Goal: Information Seeking & Learning: Learn about a topic

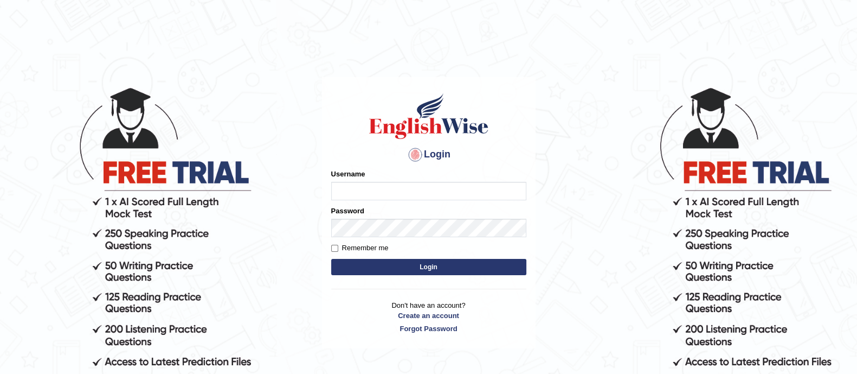
type input "GreeshmaV"
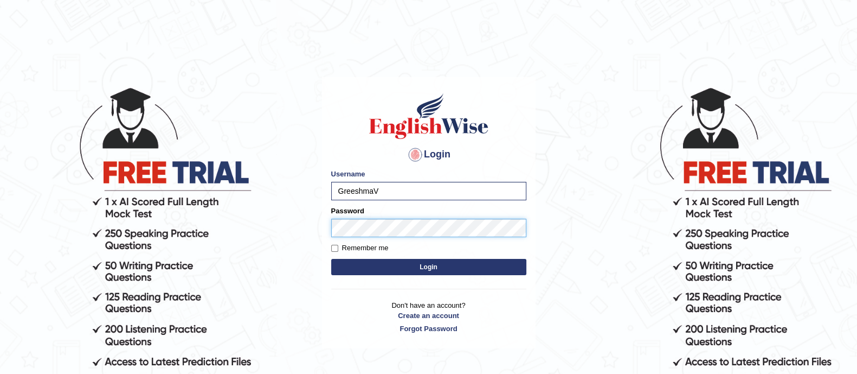
click at [331, 259] on button "Login" at bounding box center [428, 267] width 195 height 16
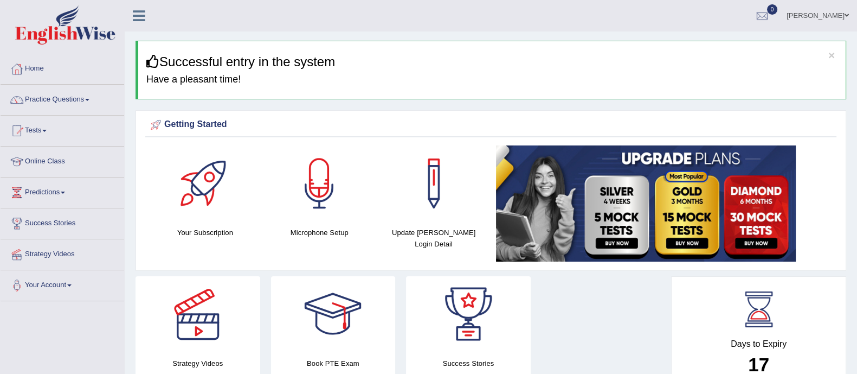
click at [73, 95] on link "Practice Questions" at bounding box center [63, 98] width 124 height 27
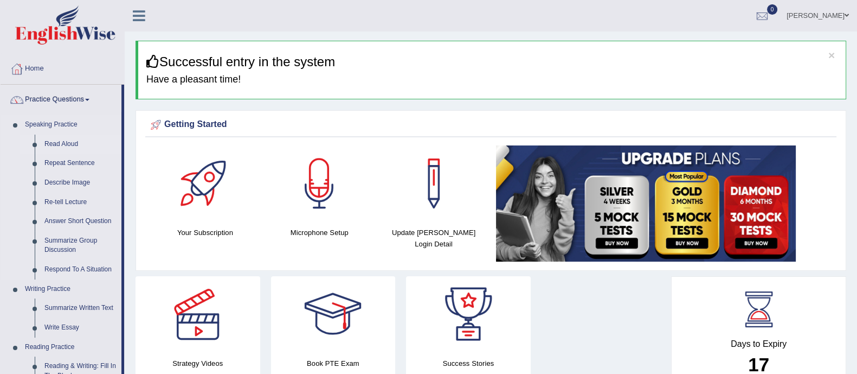
click at [61, 145] on link "Read Aloud" at bounding box center [81, 144] width 82 height 20
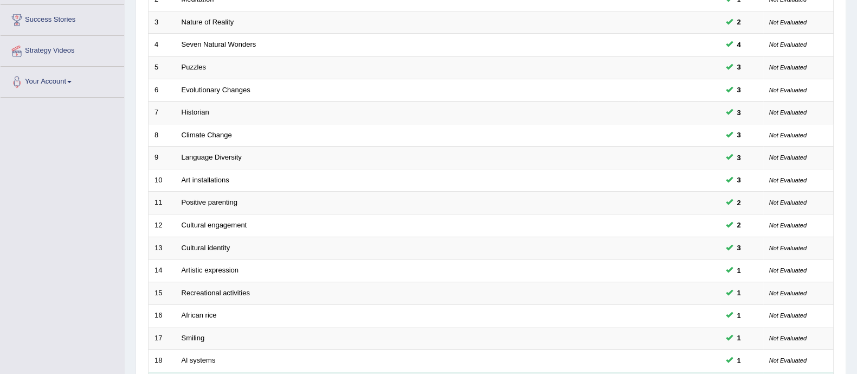
scroll to position [342, 0]
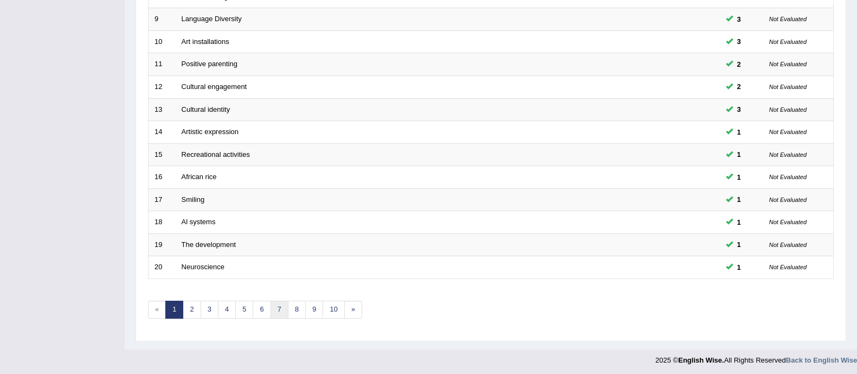
click at [277, 310] on link "7" at bounding box center [280, 309] width 18 height 18
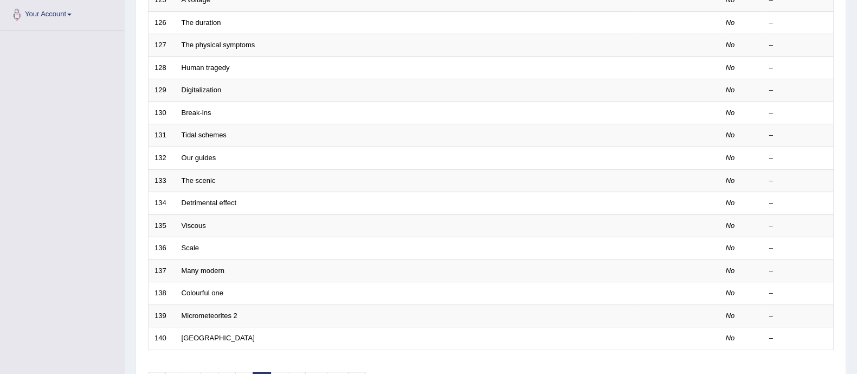
scroll to position [342, 0]
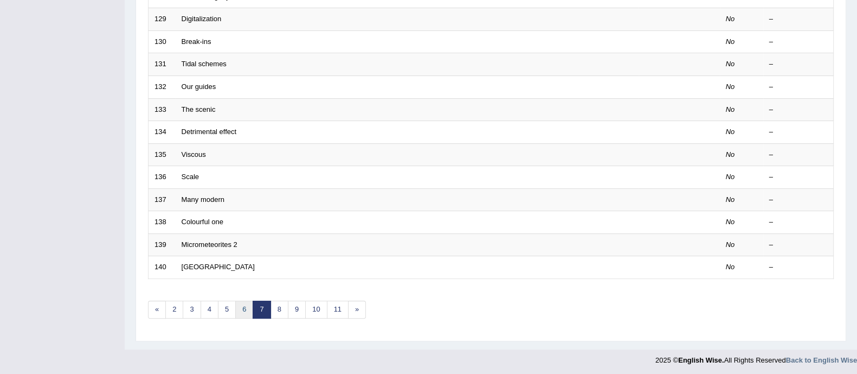
click at [242, 306] on link "6" at bounding box center [244, 309] width 18 height 18
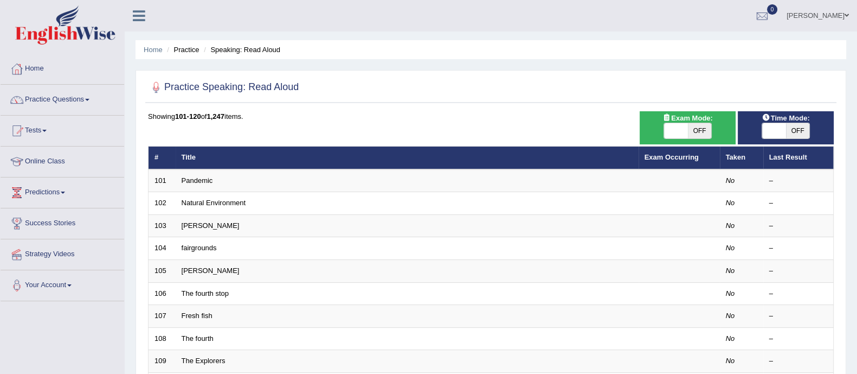
scroll to position [342, 0]
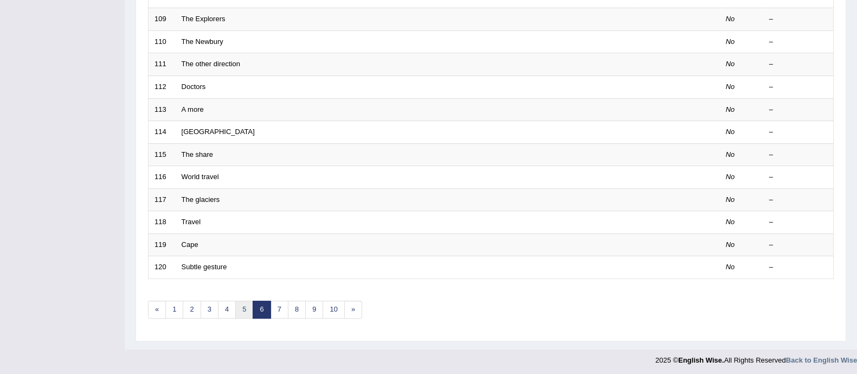
click at [241, 306] on link "5" at bounding box center [244, 309] width 18 height 18
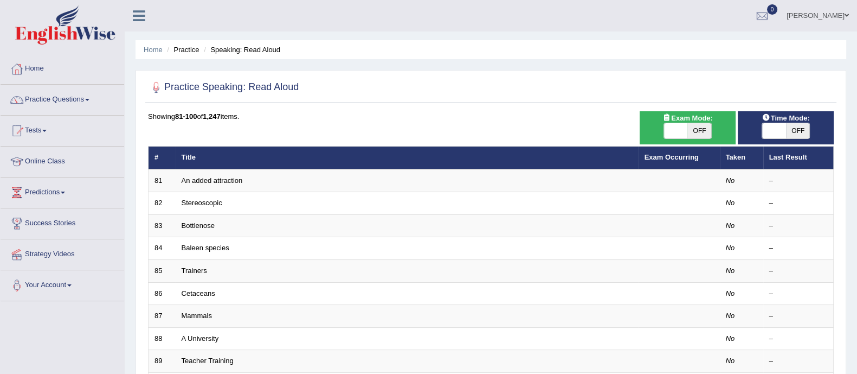
scroll to position [339, 0]
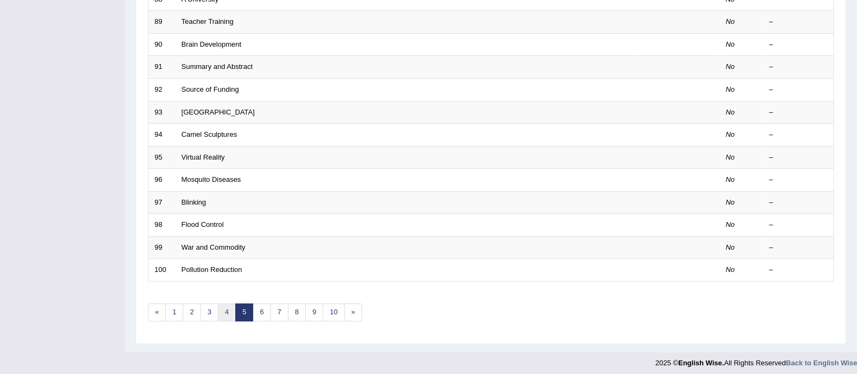
click at [228, 304] on link "4" at bounding box center [227, 312] width 18 height 18
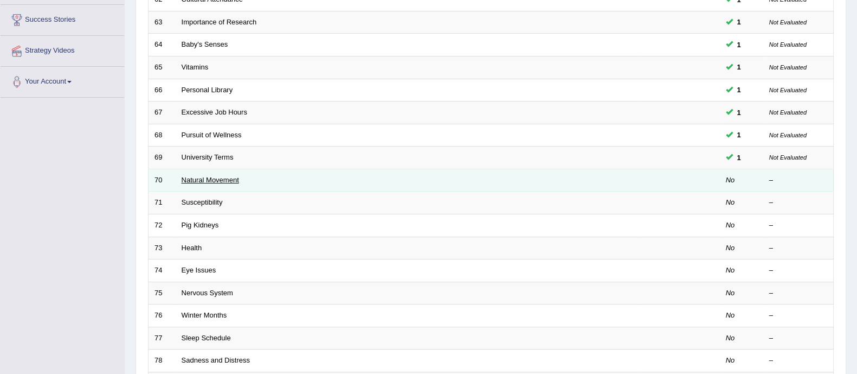
click at [207, 177] on link "Natural Movement" at bounding box center [210, 180] width 57 height 8
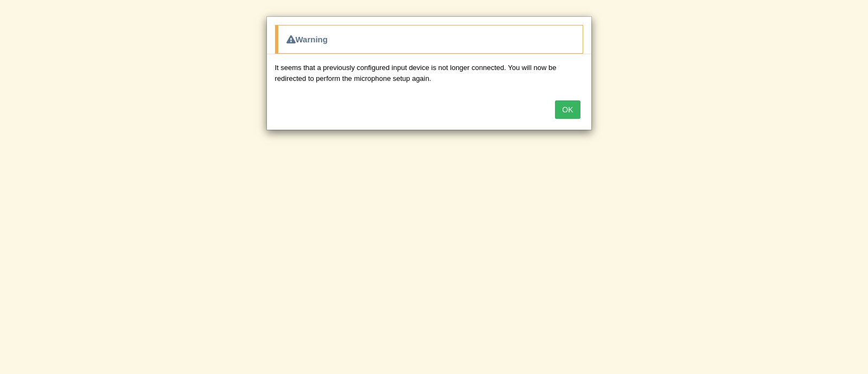
click at [569, 109] on button "OK" at bounding box center [567, 109] width 25 height 18
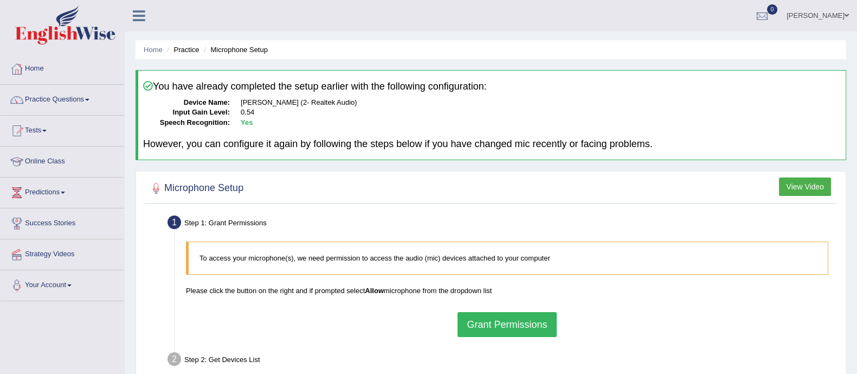
scroll to position [67, 0]
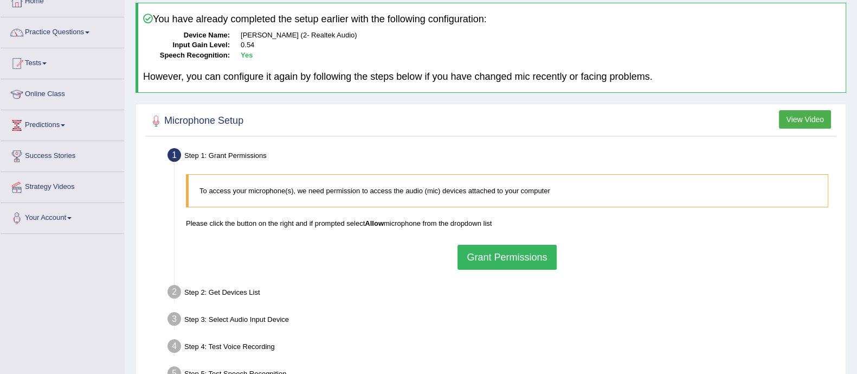
click at [497, 259] on button "Grant Permissions" at bounding box center [507, 257] width 99 height 25
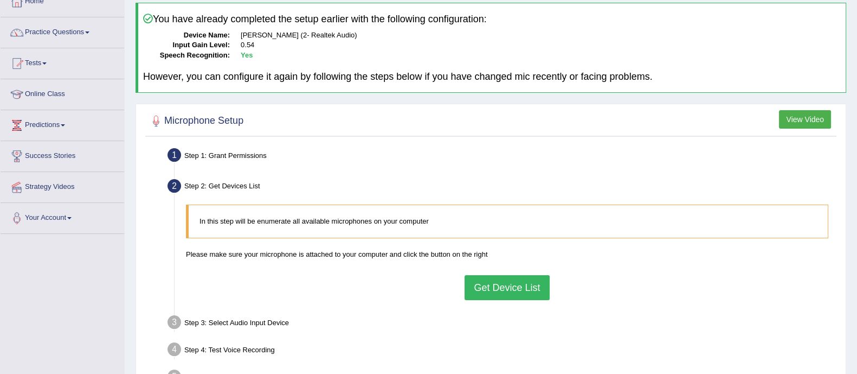
click at [504, 281] on button "Get Device List" at bounding box center [507, 287] width 85 height 25
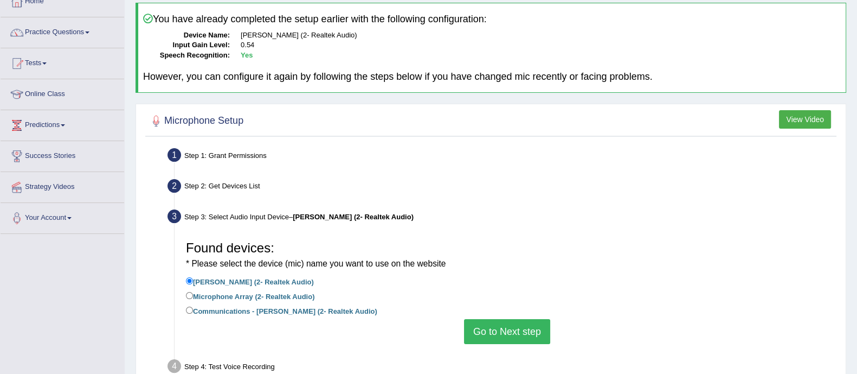
click at [492, 329] on button "Go to Next step" at bounding box center [507, 331] width 86 height 25
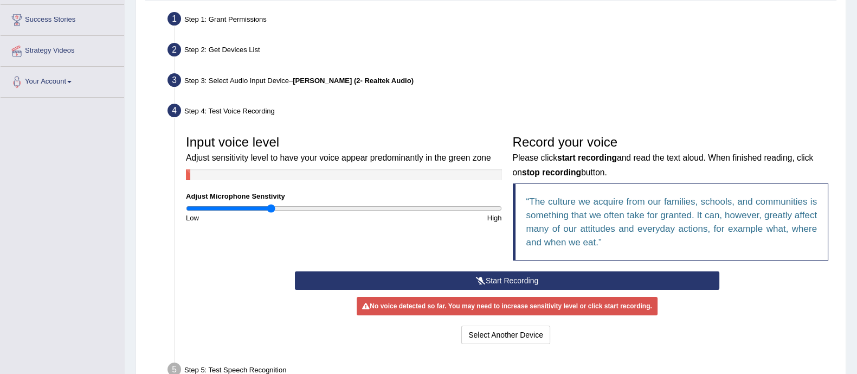
scroll to position [271, 0]
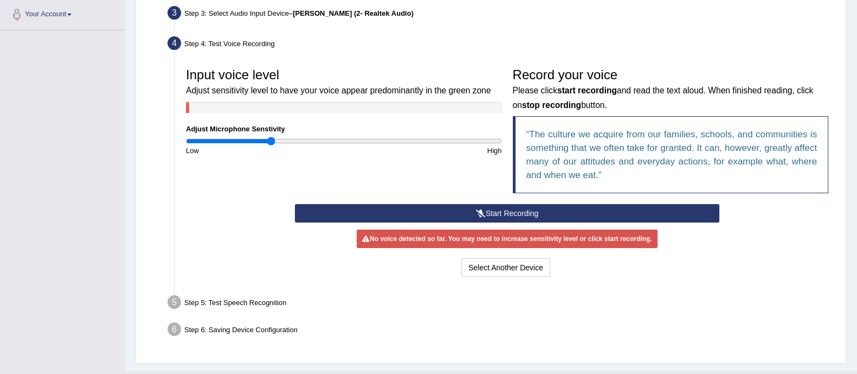
click at [481, 206] on button "Start Recording" at bounding box center [507, 213] width 425 height 18
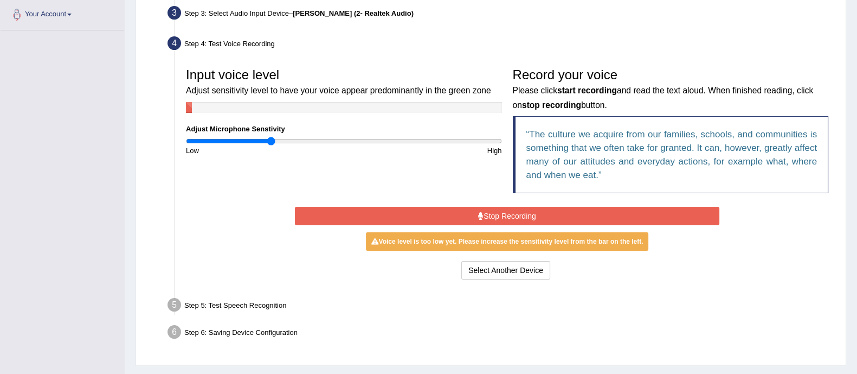
click at [481, 207] on button "Stop Recording" at bounding box center [507, 216] width 425 height 18
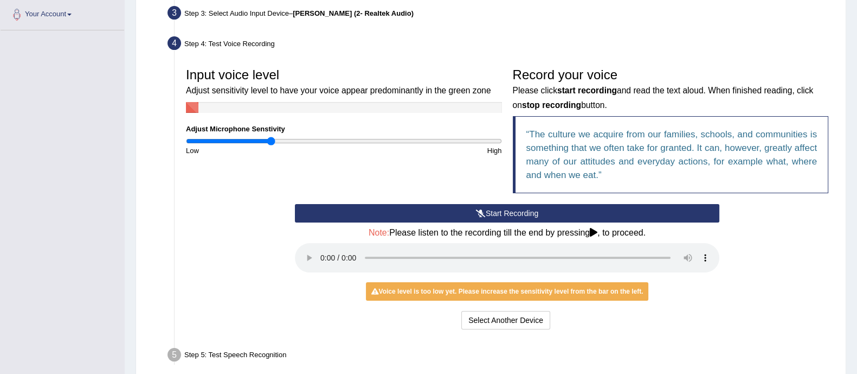
click at [482, 219] on button "Start Recording" at bounding box center [507, 213] width 425 height 18
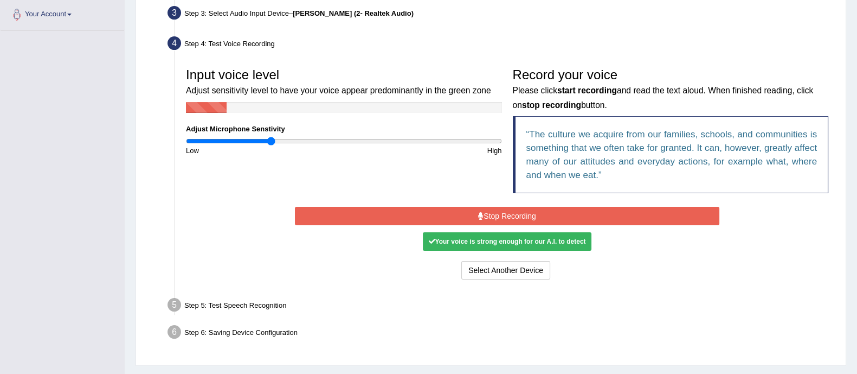
click at [482, 217] on icon at bounding box center [480, 216] width 5 height 8
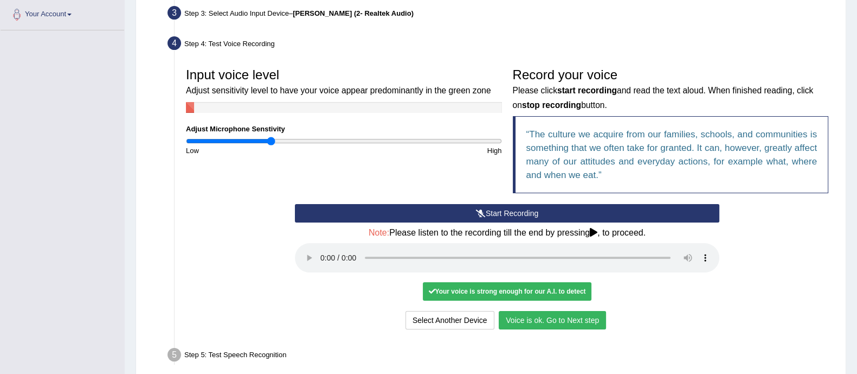
click at [521, 322] on button "Voice is ok. Go to Next step" at bounding box center [552, 320] width 107 height 18
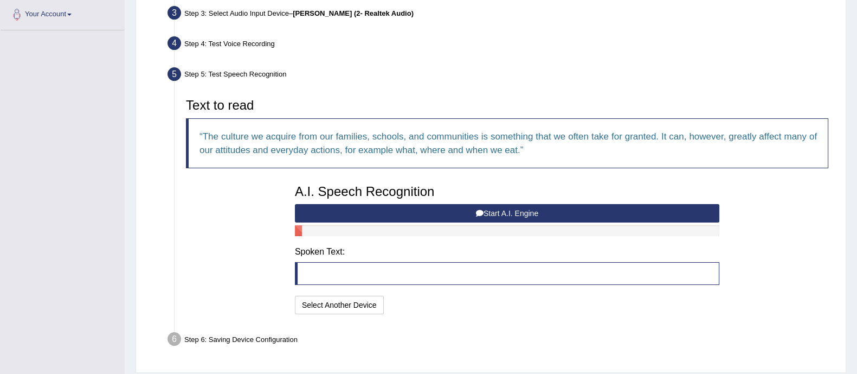
scroll to position [303, 0]
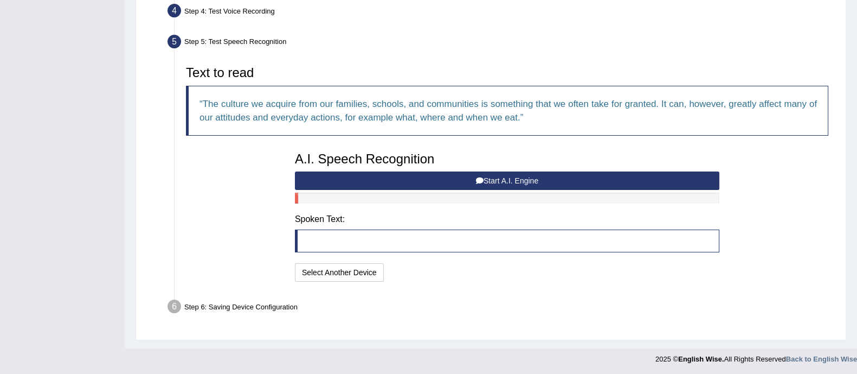
click at [415, 181] on button "Start A.I. Engine" at bounding box center [507, 180] width 425 height 18
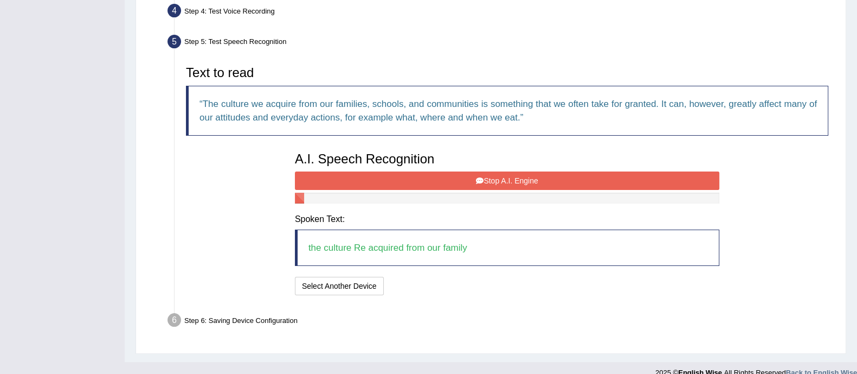
click at [415, 182] on button "Stop A.I. Engine" at bounding box center [507, 180] width 425 height 18
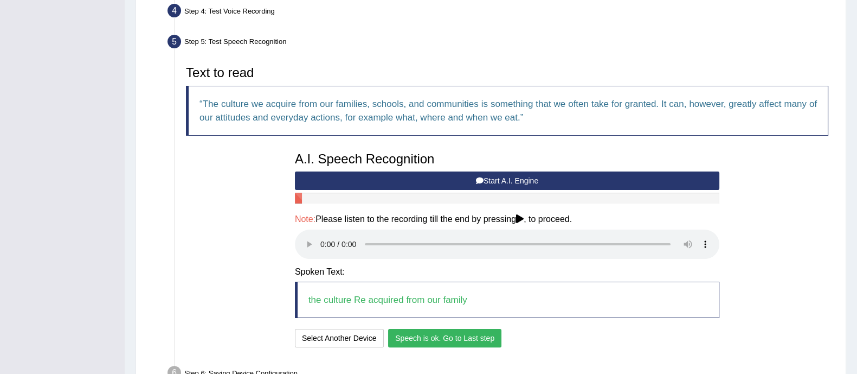
click at [426, 338] on button "Speech is ok. Go to Last step" at bounding box center [444, 338] width 113 height 18
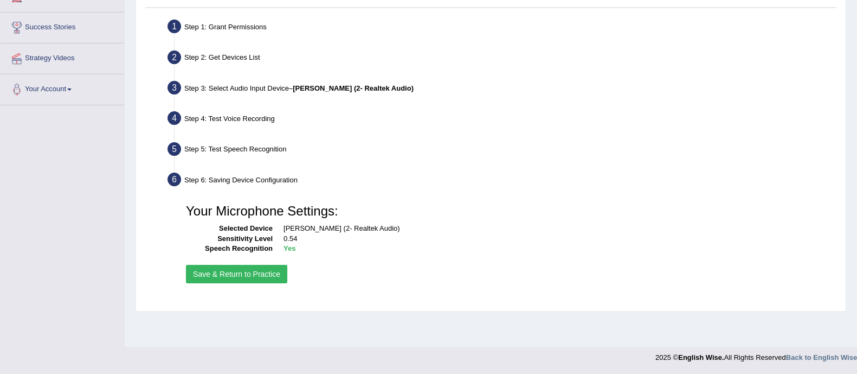
scroll to position [195, 0]
click at [233, 271] on button "Save & Return to Practice" at bounding box center [236, 274] width 101 height 18
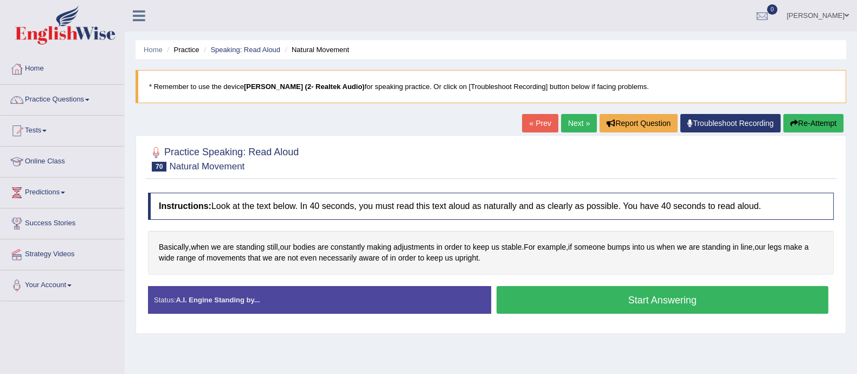
click at [572, 303] on button "Start Answering" at bounding box center [663, 300] width 332 height 28
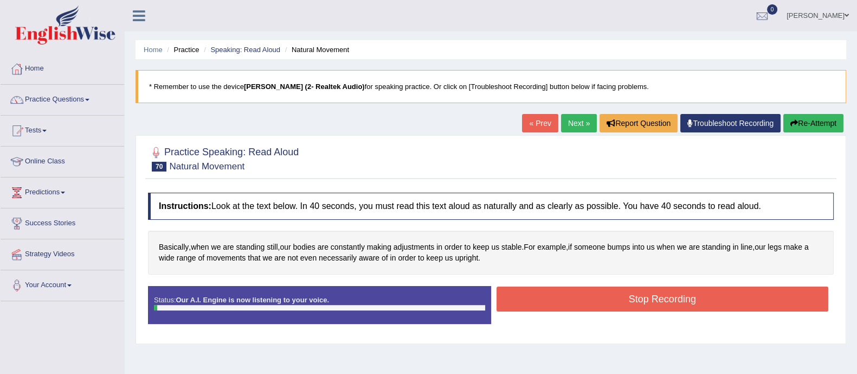
click at [572, 303] on button "Stop Recording" at bounding box center [663, 298] width 332 height 25
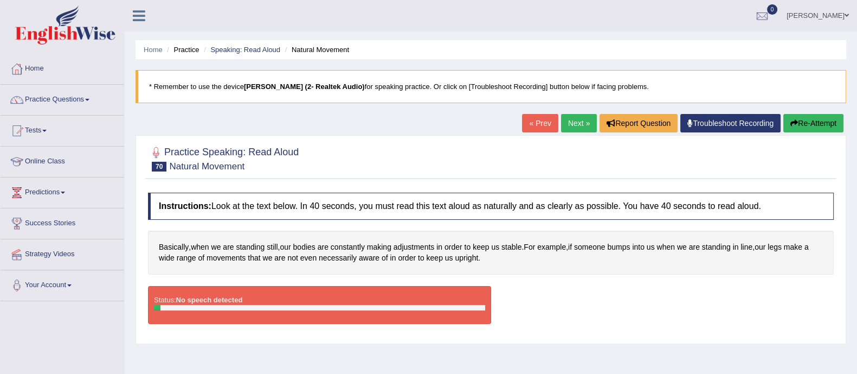
click at [805, 124] on button "Re-Attempt" at bounding box center [814, 123] width 60 height 18
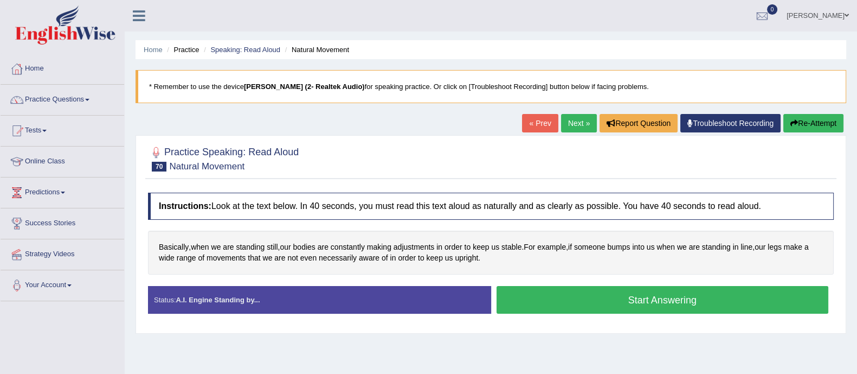
click at [647, 299] on button "Start Answering" at bounding box center [663, 300] width 332 height 28
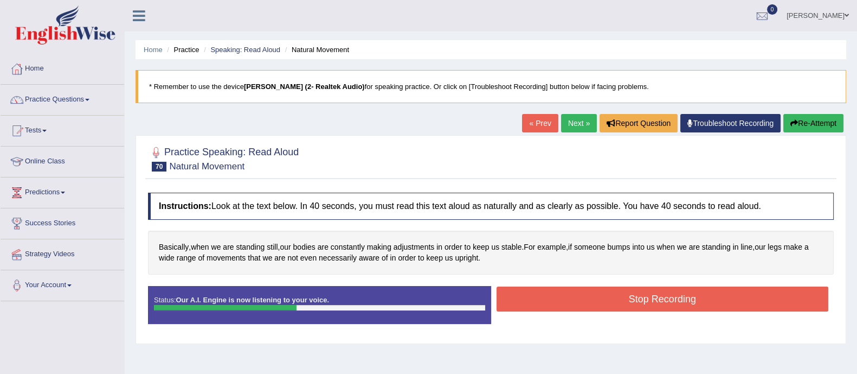
click at [645, 299] on button "Stop Recording" at bounding box center [663, 298] width 332 height 25
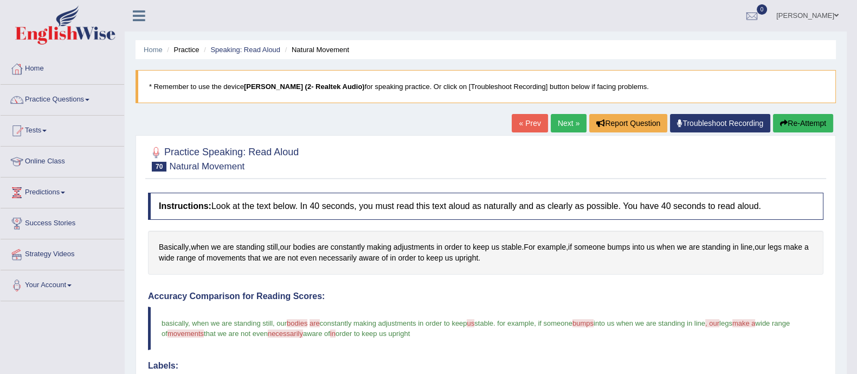
click at [557, 120] on link "Next »" at bounding box center [569, 123] width 36 height 18
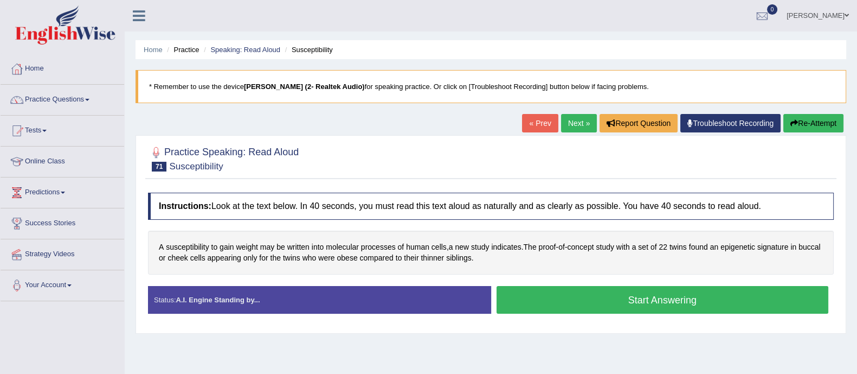
click at [554, 302] on button "Start Answering" at bounding box center [663, 300] width 332 height 28
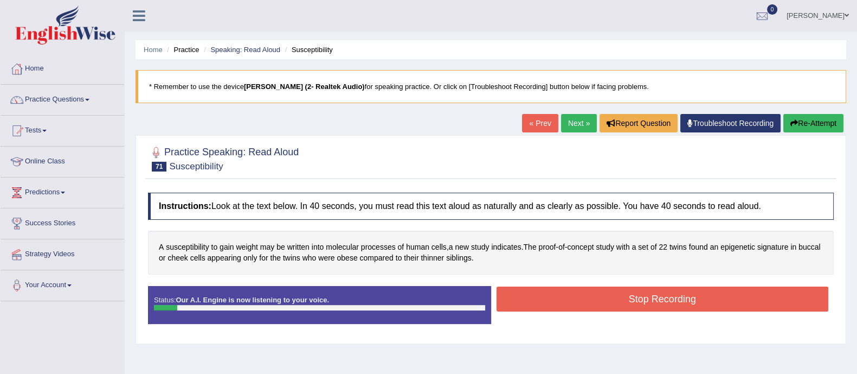
click at [827, 126] on button "Re-Attempt" at bounding box center [814, 123] width 60 height 18
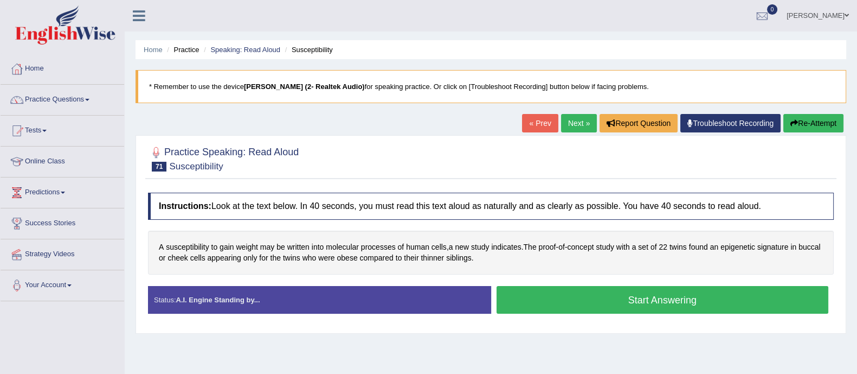
click at [646, 295] on button "Start Answering" at bounding box center [663, 300] width 332 height 28
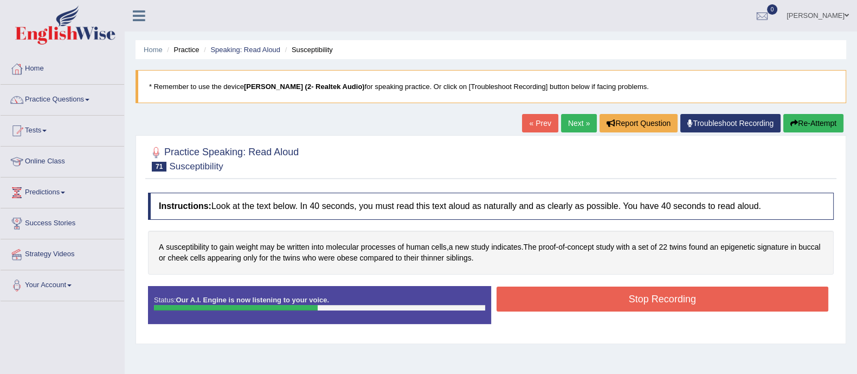
click at [646, 296] on button "Stop Recording" at bounding box center [663, 298] width 332 height 25
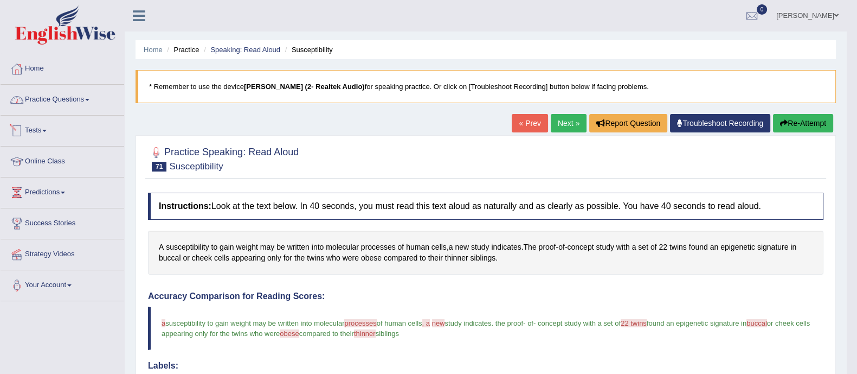
click at [82, 99] on link "Practice Questions" at bounding box center [63, 98] width 124 height 27
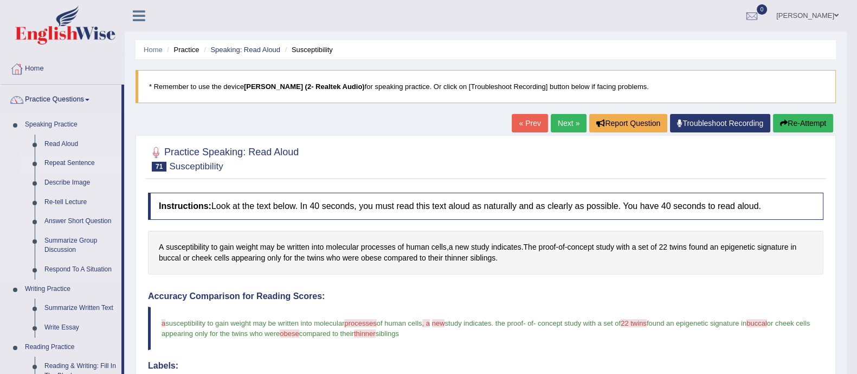
click at [52, 161] on link "Repeat Sentence" at bounding box center [81, 163] width 82 height 20
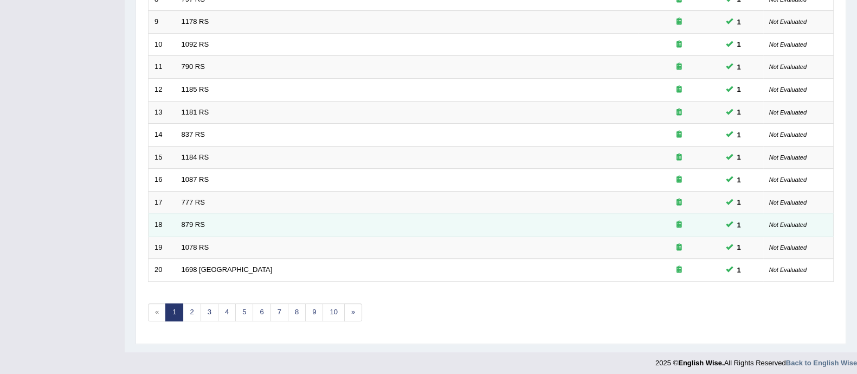
scroll to position [342, 0]
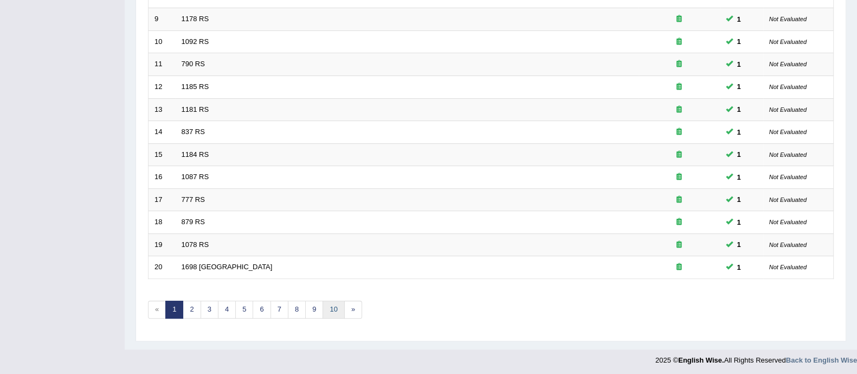
click at [328, 305] on link "10" at bounding box center [334, 309] width 22 height 18
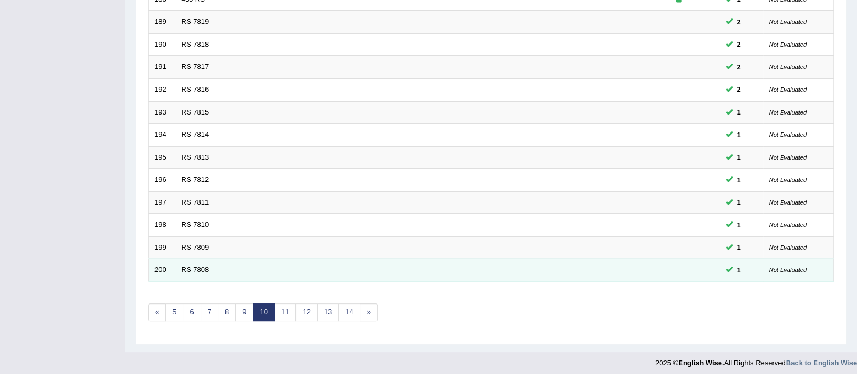
scroll to position [342, 0]
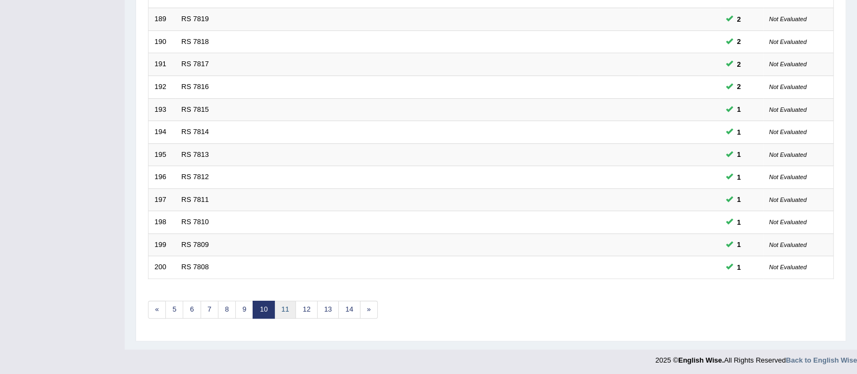
click at [284, 309] on link "11" at bounding box center [285, 309] width 22 height 18
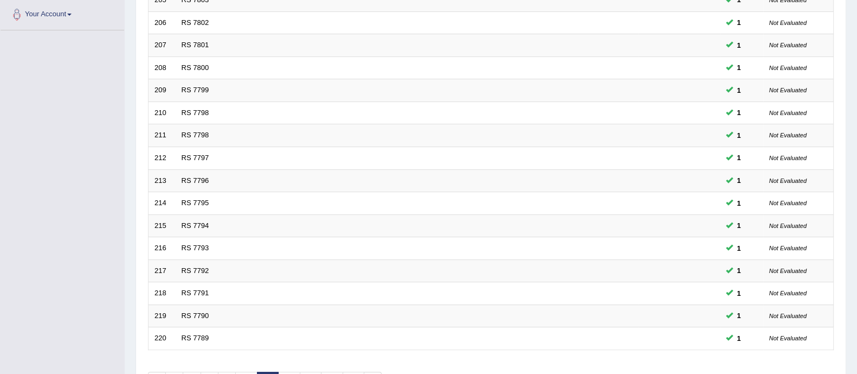
scroll to position [342, 0]
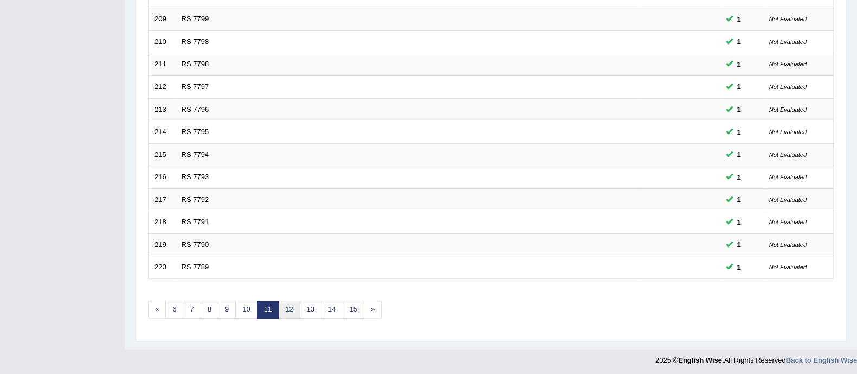
click at [282, 307] on link "12" at bounding box center [289, 309] width 22 height 18
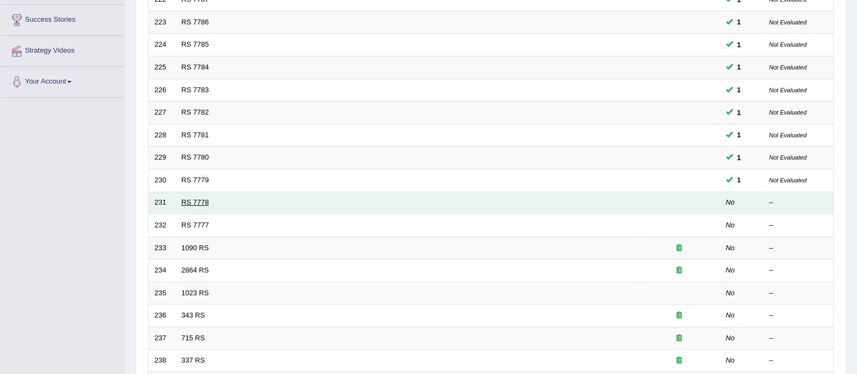
click at [193, 202] on link "RS 7778" at bounding box center [196, 202] width 28 height 8
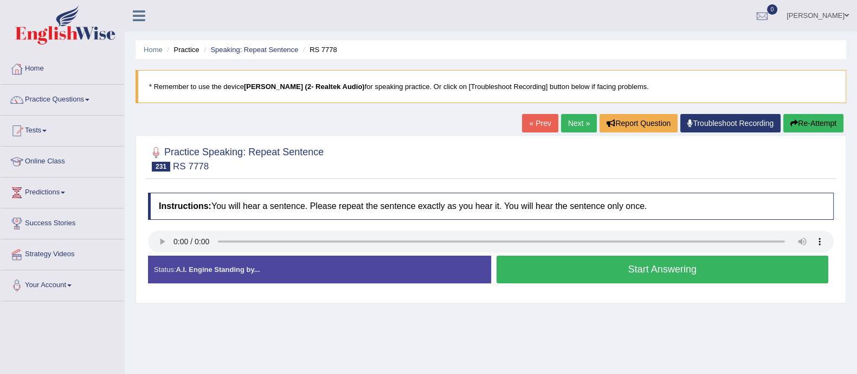
click at [680, 261] on button "Start Answering" at bounding box center [663, 269] width 332 height 28
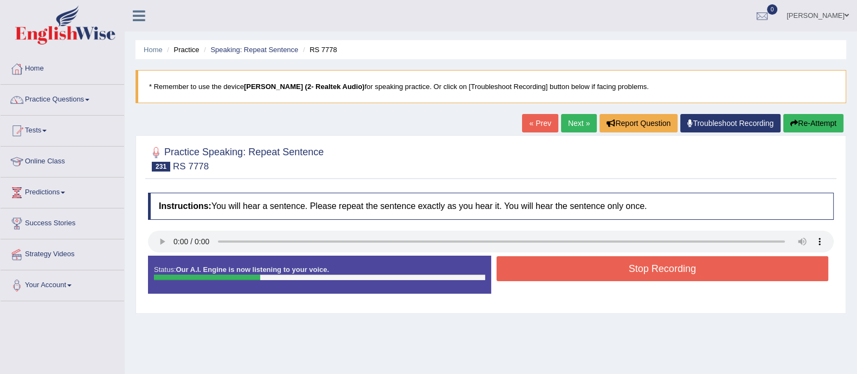
click at [678, 261] on button "Stop Recording" at bounding box center [663, 268] width 332 height 25
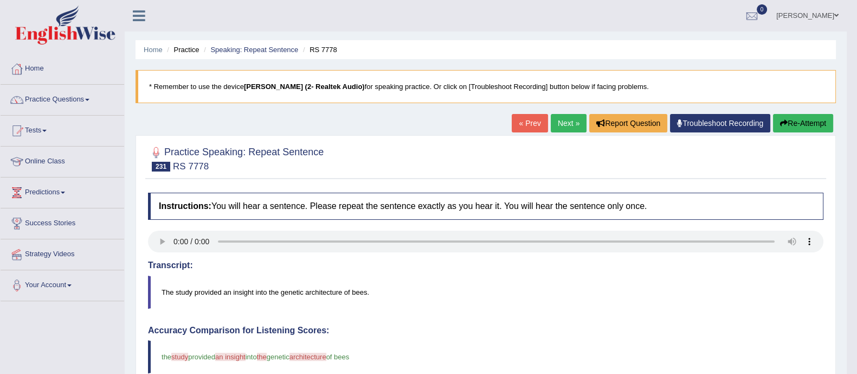
click at [564, 118] on link "Next »" at bounding box center [569, 123] width 36 height 18
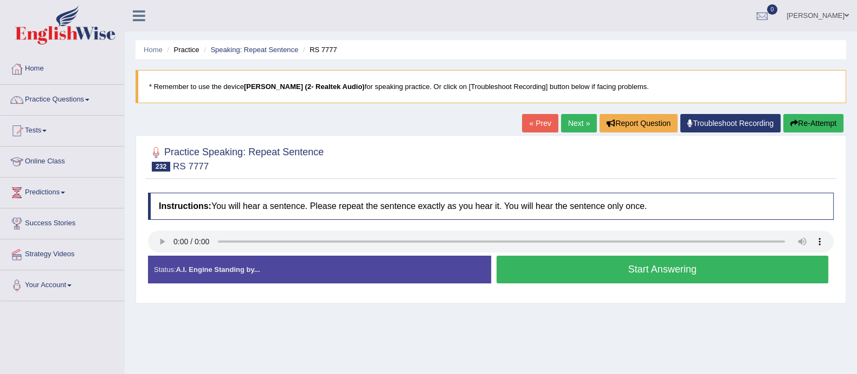
click at [240, 316] on div "Home Practice Speaking: Repeat Sentence RS 7777 * Remember to use the device Ja…" at bounding box center [491, 271] width 733 height 542
click at [76, 96] on link "Practice Questions" at bounding box center [63, 98] width 124 height 27
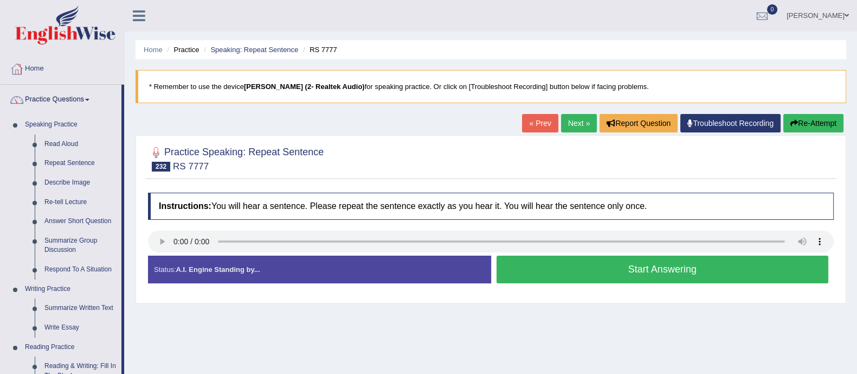
click at [446, 335] on div "Home Practice Speaking: Repeat Sentence RS 7777 * Remember to use the device Ja…" at bounding box center [491, 271] width 733 height 542
click at [645, 270] on button "Start Answering" at bounding box center [663, 269] width 332 height 28
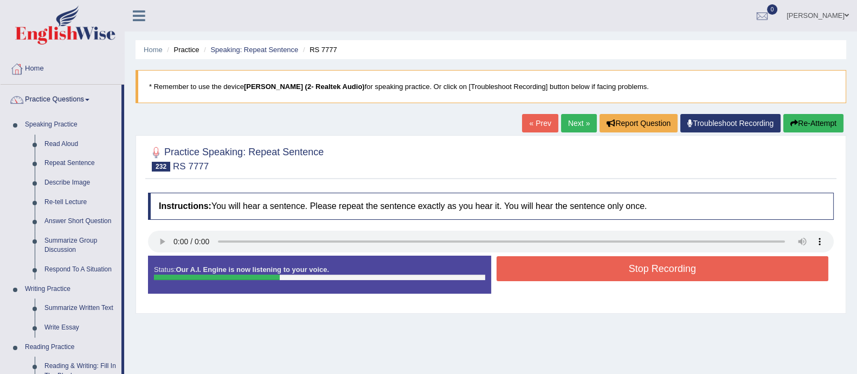
click at [645, 270] on button "Stop Recording" at bounding box center [663, 268] width 332 height 25
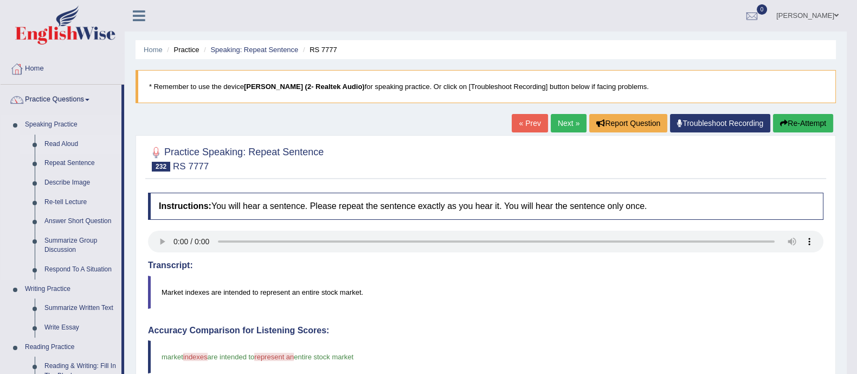
click at [60, 139] on link "Read Aloud" at bounding box center [81, 144] width 82 height 20
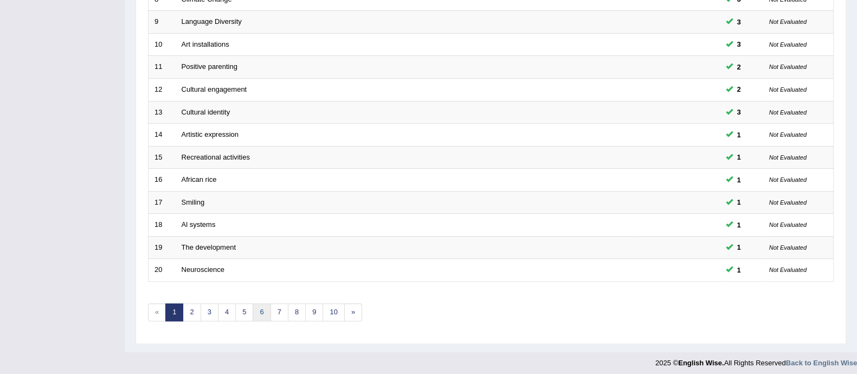
click at [257, 312] on link "6" at bounding box center [262, 312] width 18 height 18
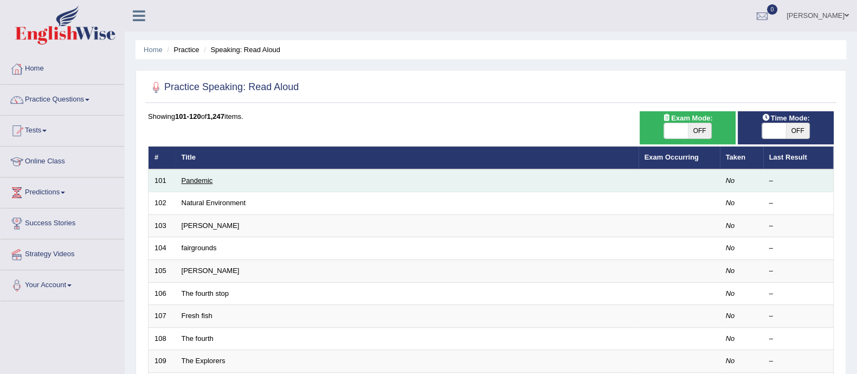
click at [188, 180] on link "Pandemic" at bounding box center [197, 180] width 31 height 8
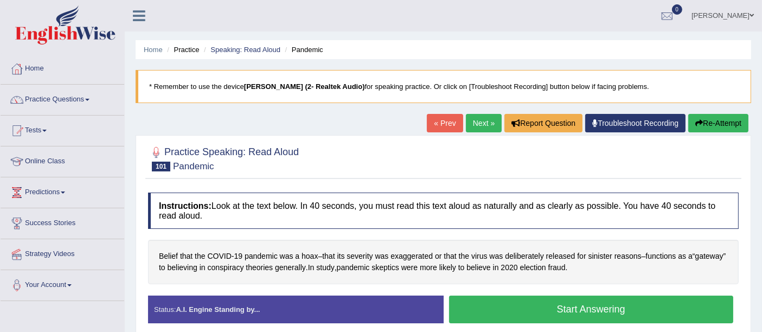
drag, startPoint x: 792, startPoint y: 1, endPoint x: 471, endPoint y: 202, distance: 379.1
click at [471, 202] on h4 "Instructions: Look at the text below. In 40 seconds, you must read this text al…" at bounding box center [443, 211] width 591 height 36
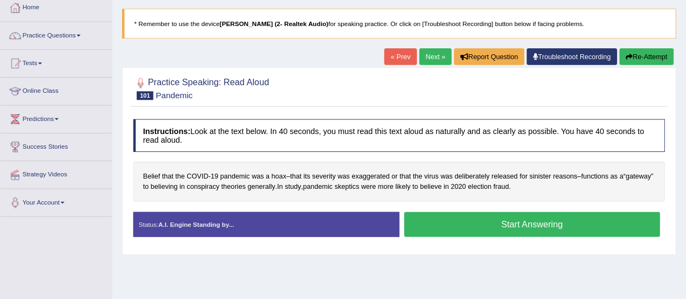
scroll to position [60, 0]
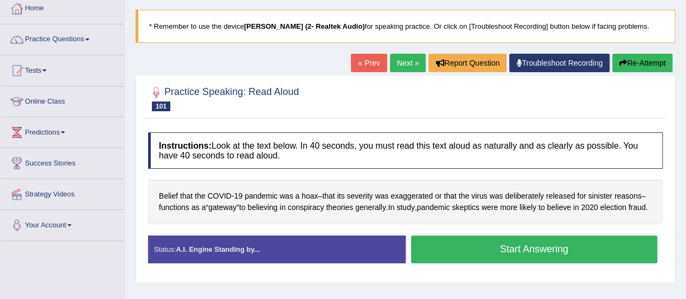
drag, startPoint x: 771, startPoint y: 0, endPoint x: 485, endPoint y: 233, distance: 368.5
click at [485, 223] on div "Belief that the COVID - 19 pandemic was a hoax – that its severity was exaggera…" at bounding box center [405, 202] width 515 height 44
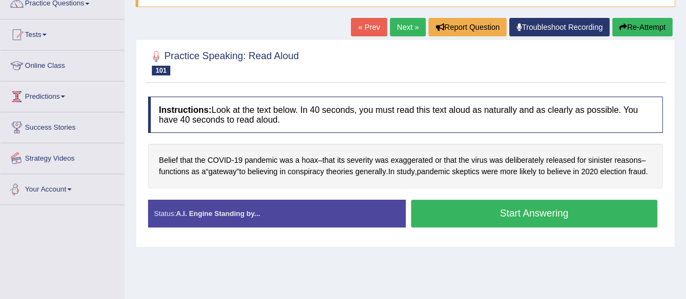
scroll to position [42, 0]
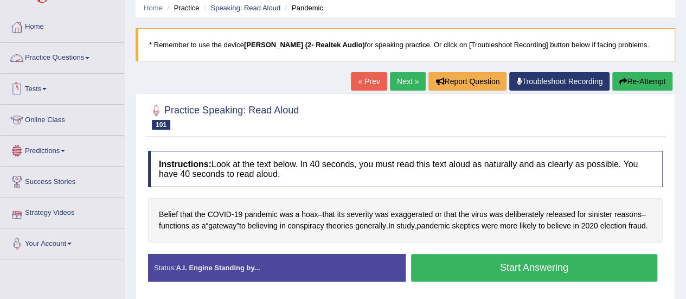
click at [60, 55] on link "Practice Questions" at bounding box center [63, 56] width 124 height 27
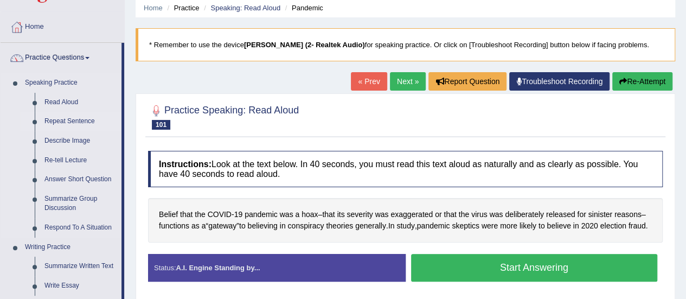
click at [52, 123] on link "Repeat Sentence" at bounding box center [81, 122] width 82 height 20
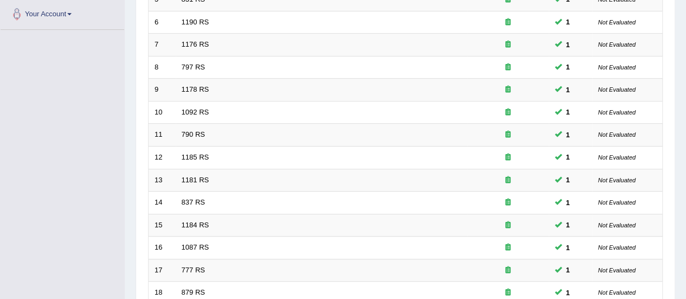
scroll to position [414, 0]
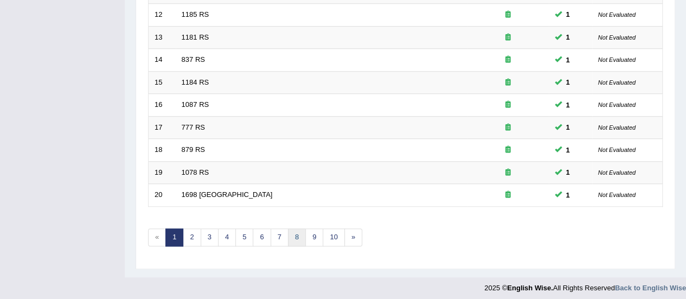
click at [292, 233] on link "8" at bounding box center [297, 237] width 18 height 18
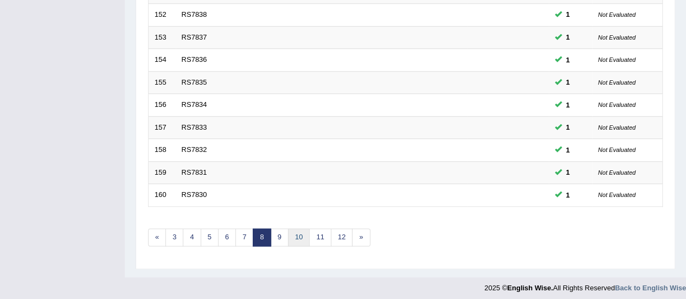
click at [298, 239] on link "10" at bounding box center [299, 237] width 22 height 18
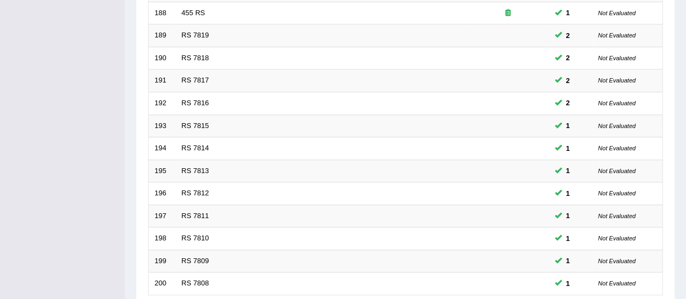
scroll to position [414, 0]
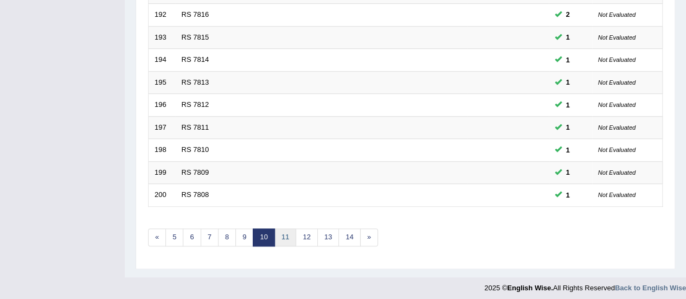
click at [289, 228] on link "11" at bounding box center [285, 237] width 22 height 18
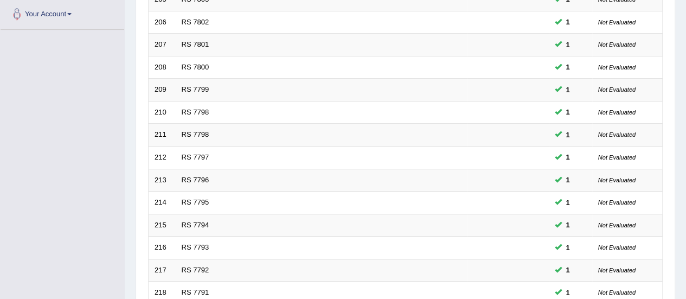
scroll to position [414, 0]
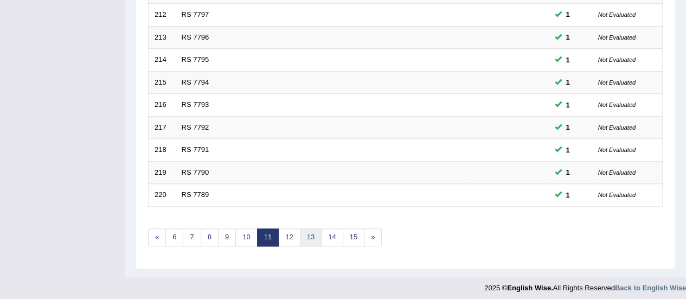
click at [307, 235] on link "13" at bounding box center [311, 237] width 22 height 18
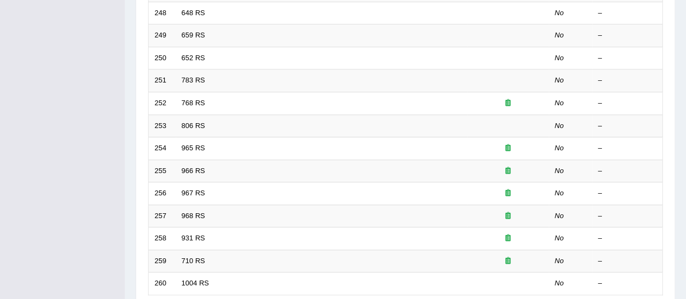
scroll to position [414, 0]
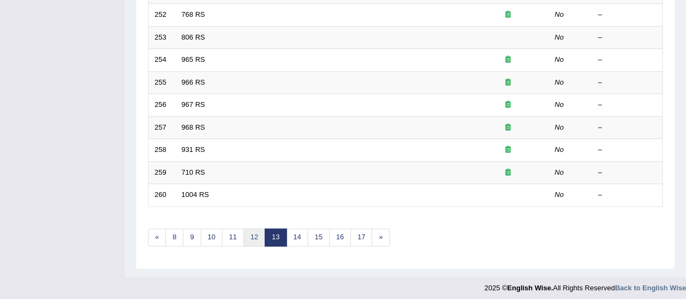
click at [253, 233] on link "12" at bounding box center [254, 237] width 22 height 18
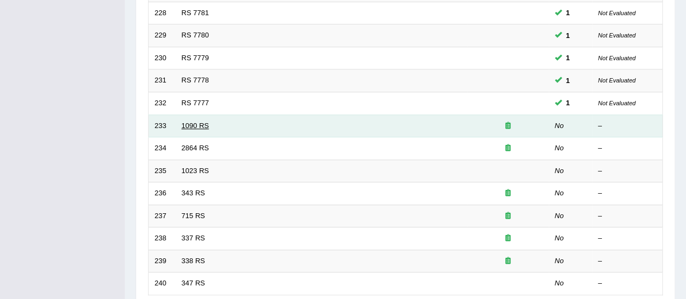
click at [188, 123] on link "1090 RS" at bounding box center [196, 125] width 28 height 8
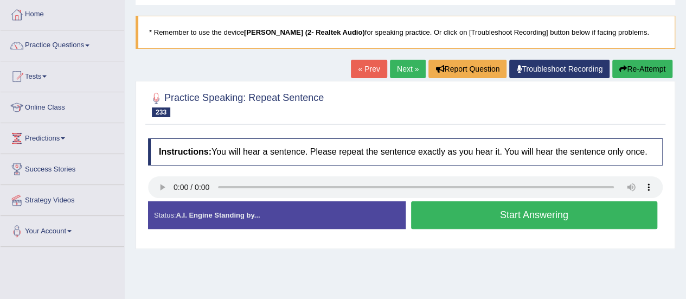
click at [553, 210] on button "Start Answering" at bounding box center [534, 215] width 247 height 28
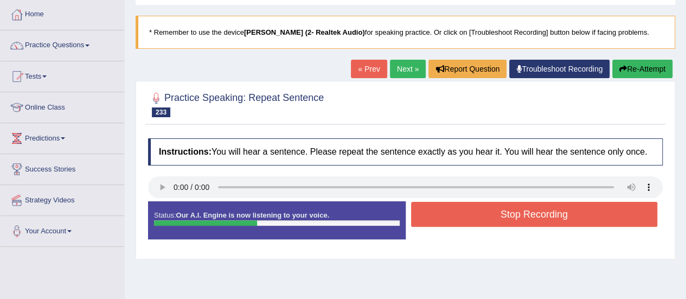
click at [526, 209] on button "Stop Recording" at bounding box center [534, 214] width 247 height 25
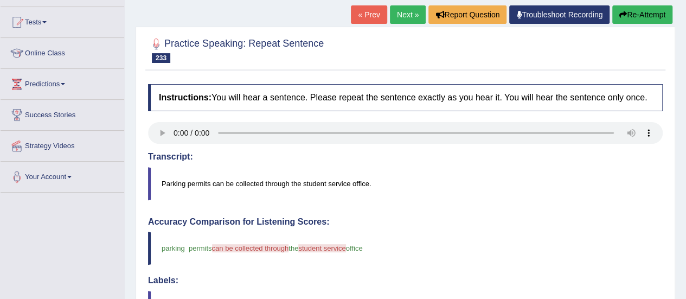
scroll to position [54, 0]
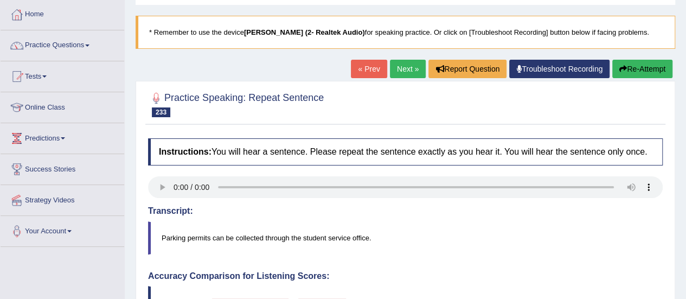
click at [395, 67] on link "Next »" at bounding box center [408, 69] width 36 height 18
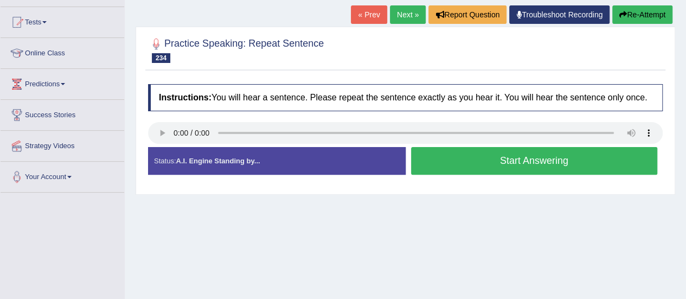
click at [509, 198] on div "Home Practice Speaking: Repeat Sentence 2864 RS * Remember to use the device [P…" at bounding box center [405, 163] width 561 height 542
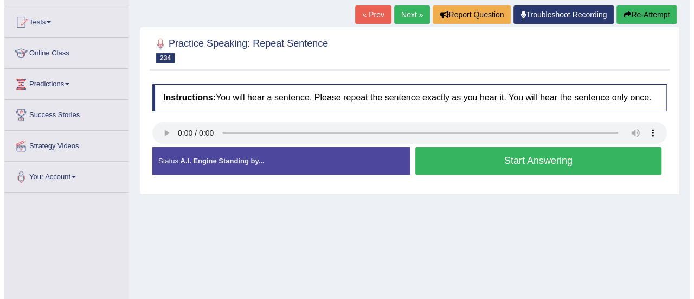
scroll to position [54, 0]
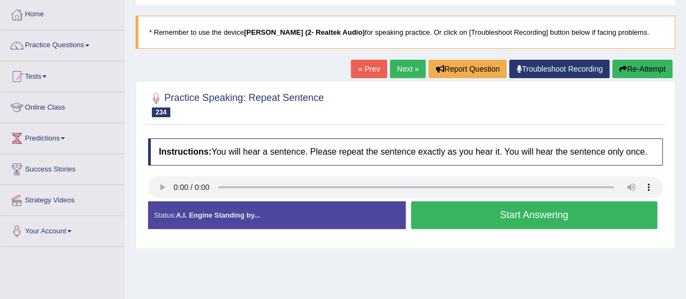
click at [490, 113] on div at bounding box center [405, 103] width 515 height 33
click at [536, 214] on button "Start Answering" at bounding box center [534, 215] width 247 height 28
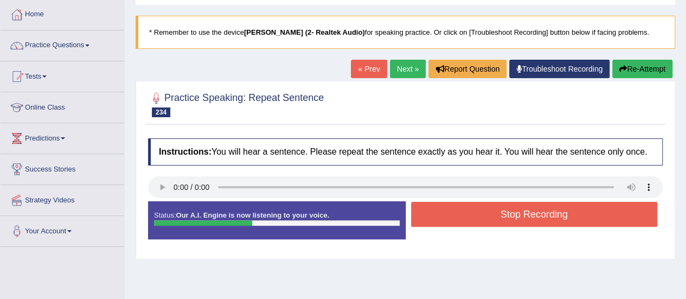
click at [536, 214] on button "Stop Recording" at bounding box center [534, 214] width 247 height 25
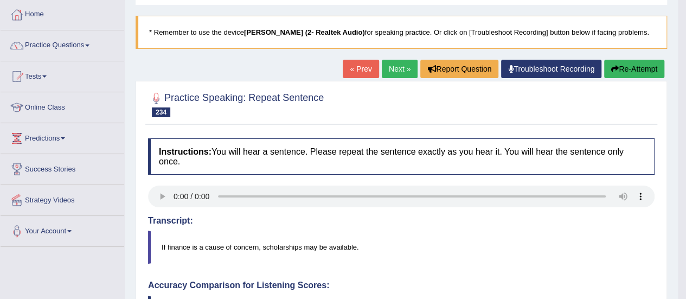
click at [399, 67] on link "Next »" at bounding box center [400, 69] width 36 height 18
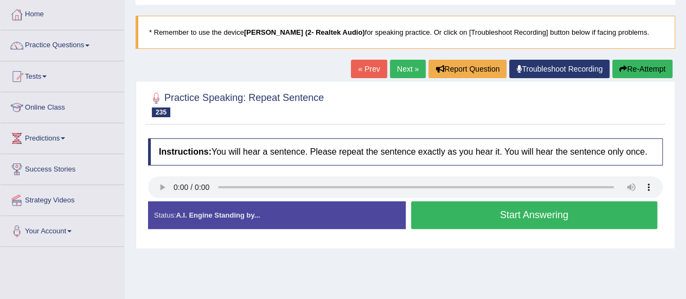
click at [406, 68] on link "Next »" at bounding box center [408, 69] width 36 height 18
click at [448, 211] on button "Start Answering" at bounding box center [534, 215] width 247 height 28
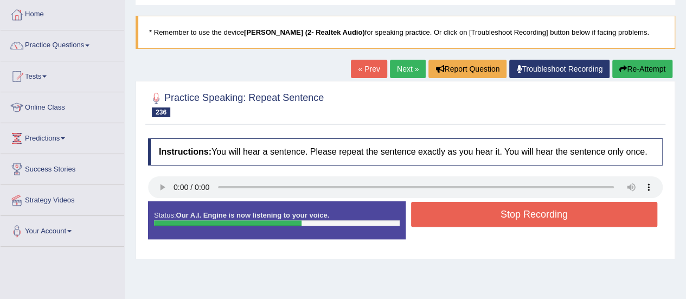
click at [444, 211] on button "Stop Recording" at bounding box center [534, 214] width 247 height 25
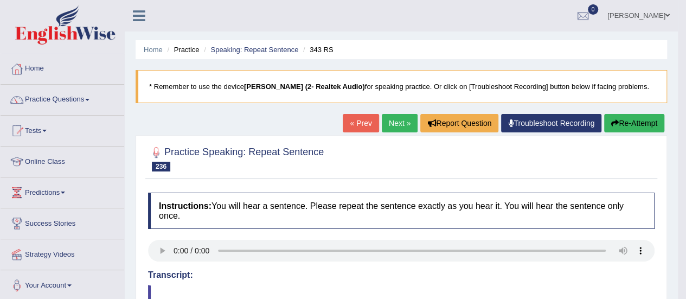
click at [388, 124] on link "Next »" at bounding box center [400, 123] width 36 height 18
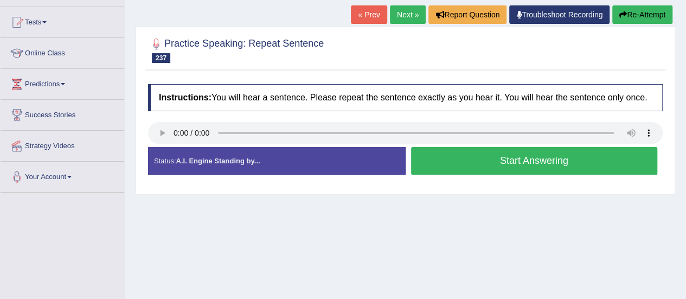
scroll to position [54, 0]
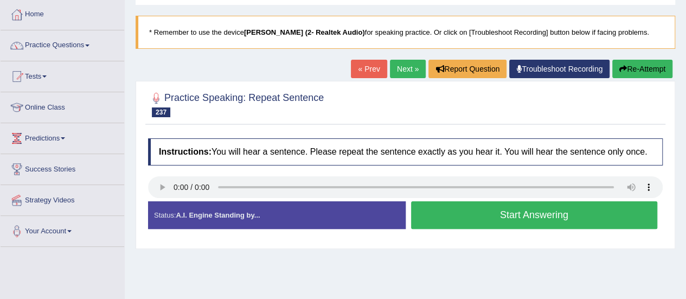
click at [540, 219] on button "Start Answering" at bounding box center [534, 215] width 247 height 28
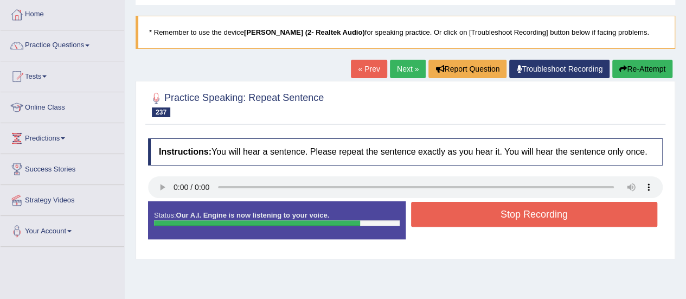
click at [534, 217] on button "Stop Recording" at bounding box center [534, 214] width 247 height 25
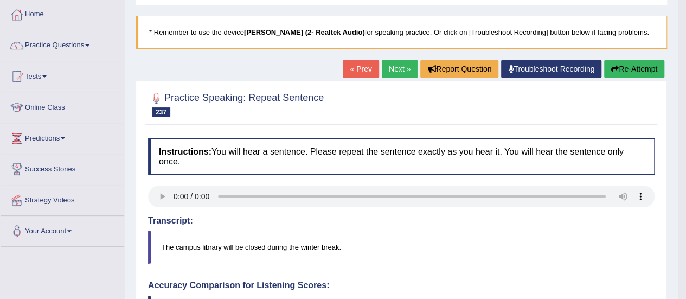
click at [618, 65] on button "Re-Attempt" at bounding box center [634, 69] width 60 height 18
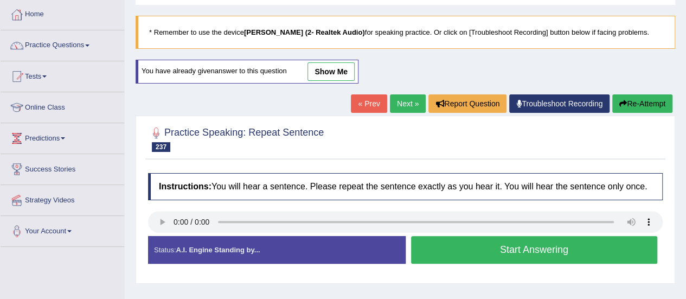
scroll to position [108, 0]
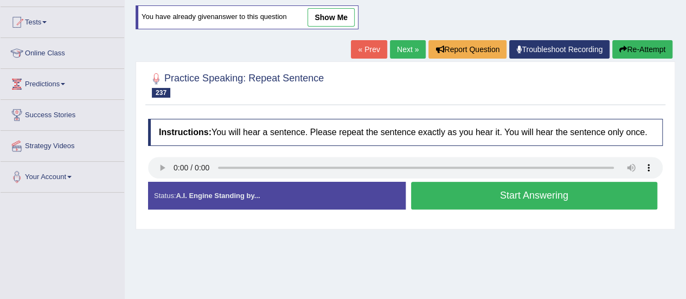
click at [441, 200] on button "Start Answering" at bounding box center [534, 196] width 247 height 28
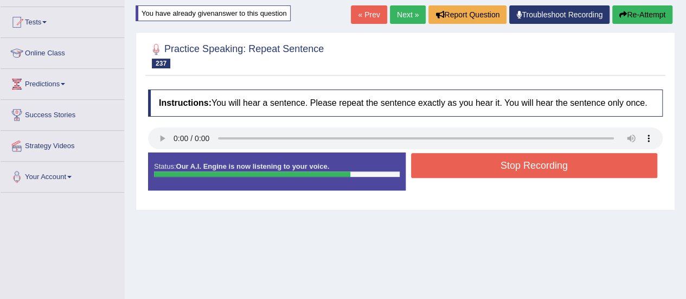
click at [484, 169] on button "Stop Recording" at bounding box center [534, 165] width 247 height 25
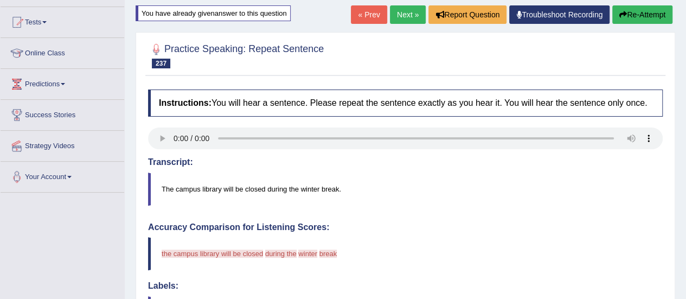
scroll to position [54, 0]
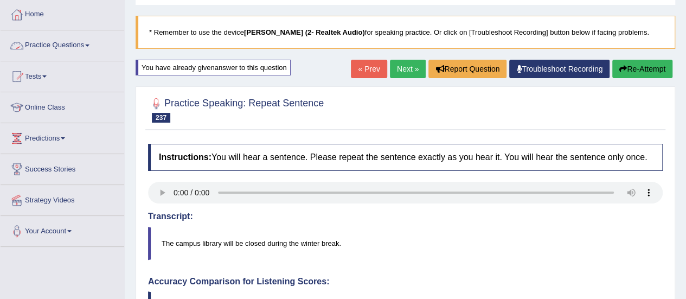
click at [82, 41] on link "Practice Questions" at bounding box center [63, 43] width 124 height 27
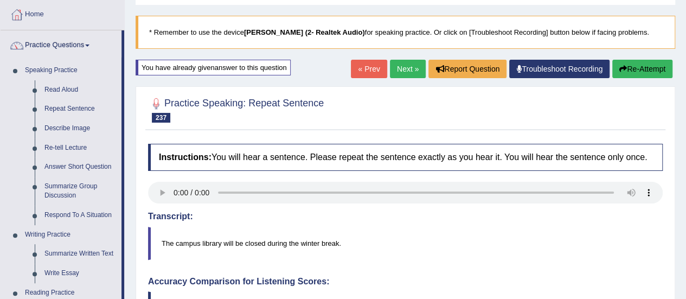
click at [471, 257] on blockquote "The campus library will be closed during the winter break." at bounding box center [405, 243] width 515 height 33
click at [411, 70] on link "Next »" at bounding box center [408, 69] width 36 height 18
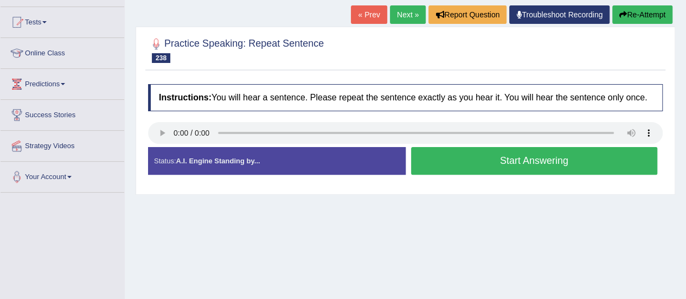
click at [497, 160] on button "Start Answering" at bounding box center [534, 161] width 247 height 28
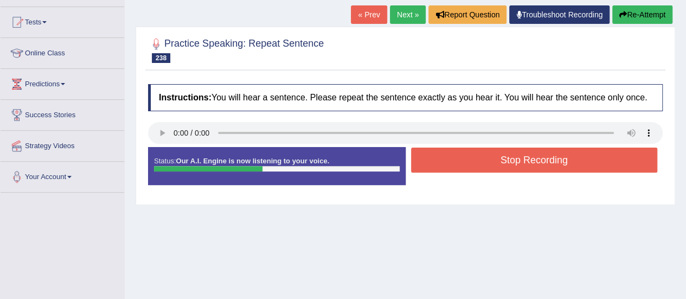
click at [497, 160] on button "Stop Recording" at bounding box center [534, 160] width 247 height 25
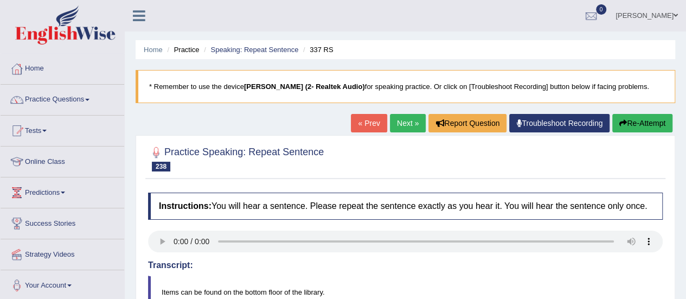
click at [62, 100] on link "Practice Questions" at bounding box center [63, 98] width 124 height 27
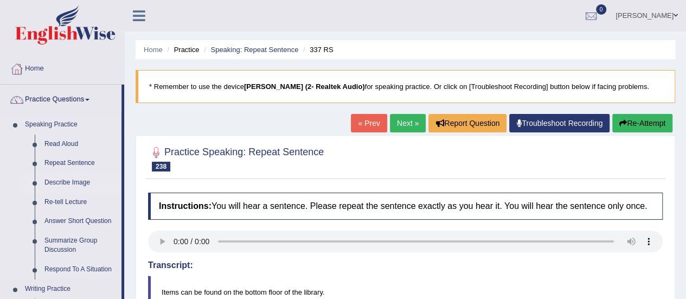
click at [64, 180] on link "Describe Image" at bounding box center [81, 183] width 82 height 20
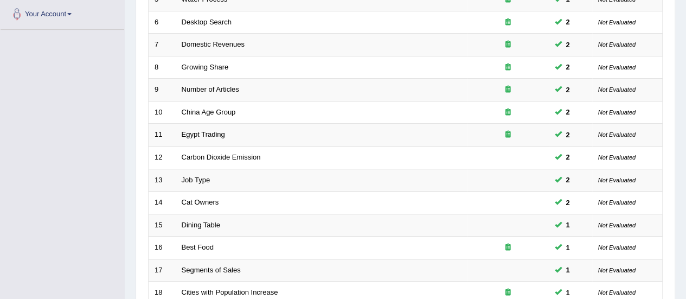
scroll to position [414, 0]
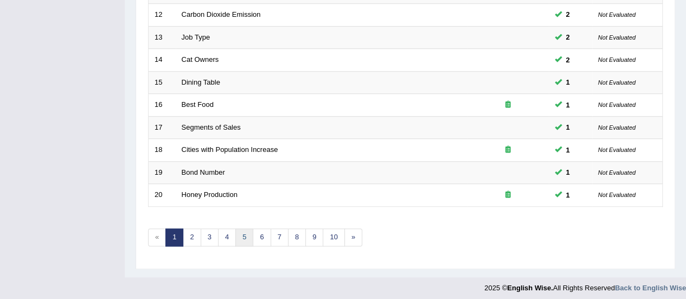
click at [248, 234] on link "5" at bounding box center [244, 237] width 18 height 18
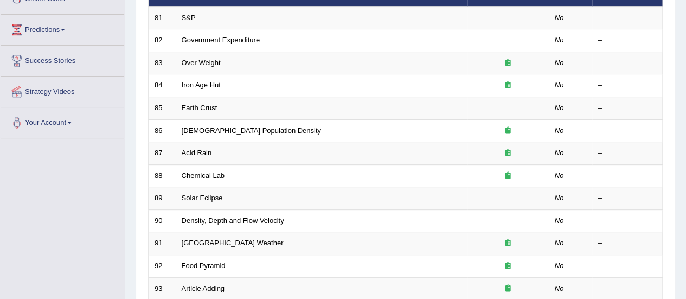
scroll to position [414, 0]
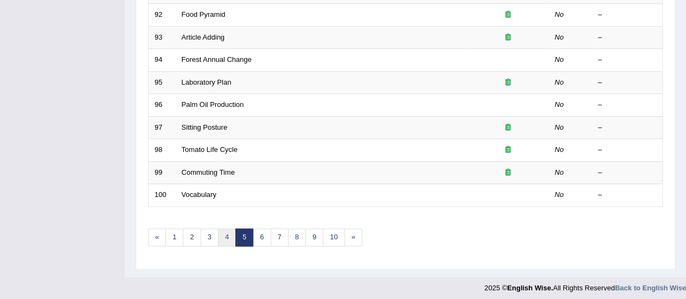
click at [221, 238] on link "4" at bounding box center [227, 237] width 18 height 18
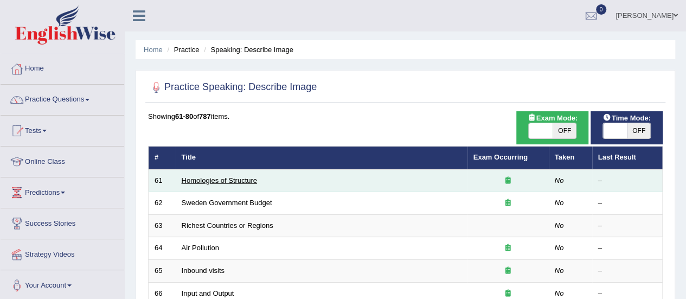
click at [204, 181] on link "Homologies of Structure" at bounding box center [219, 180] width 75 height 8
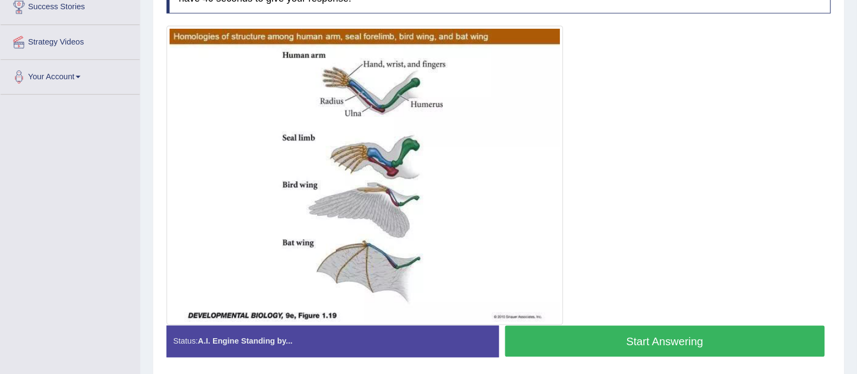
scroll to position [215, 0]
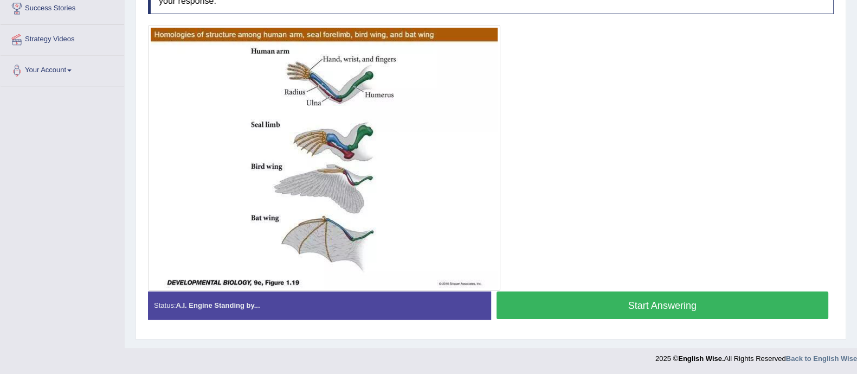
drag, startPoint x: 646, startPoint y: 0, endPoint x: 566, endPoint y: 146, distance: 167.2
click at [566, 146] on div at bounding box center [491, 158] width 686 height 266
click at [663, 298] on button "Start Answering" at bounding box center [663, 305] width 332 height 28
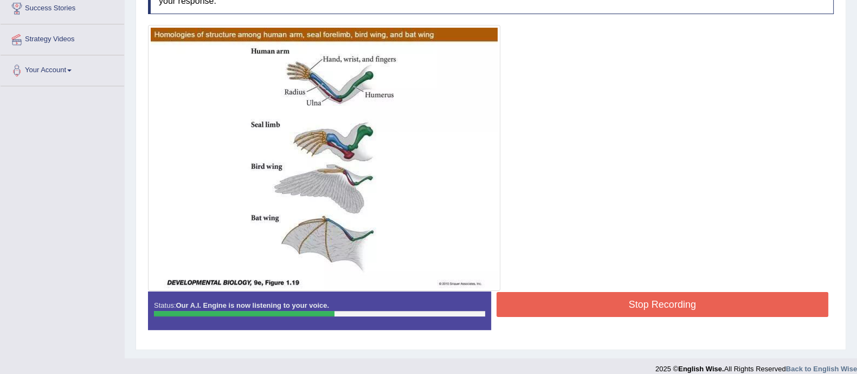
click at [663, 298] on button "Stop Recording" at bounding box center [663, 304] width 332 height 25
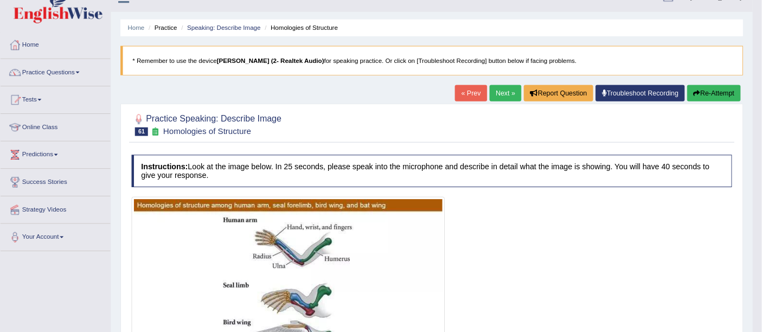
scroll to position [18, 0]
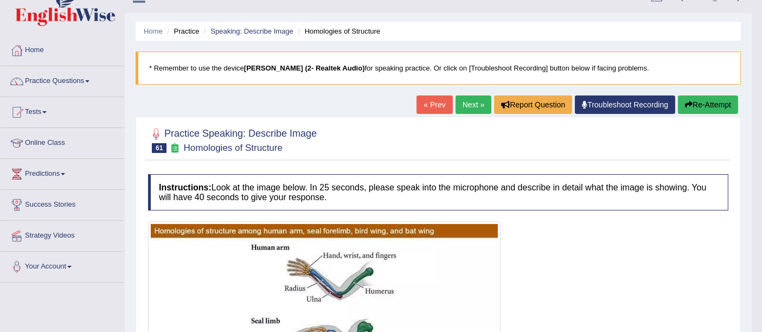
drag, startPoint x: 832, startPoint y: 1, endPoint x: 511, endPoint y: 230, distance: 395.0
click at [467, 106] on link "Next »" at bounding box center [474, 104] width 36 height 18
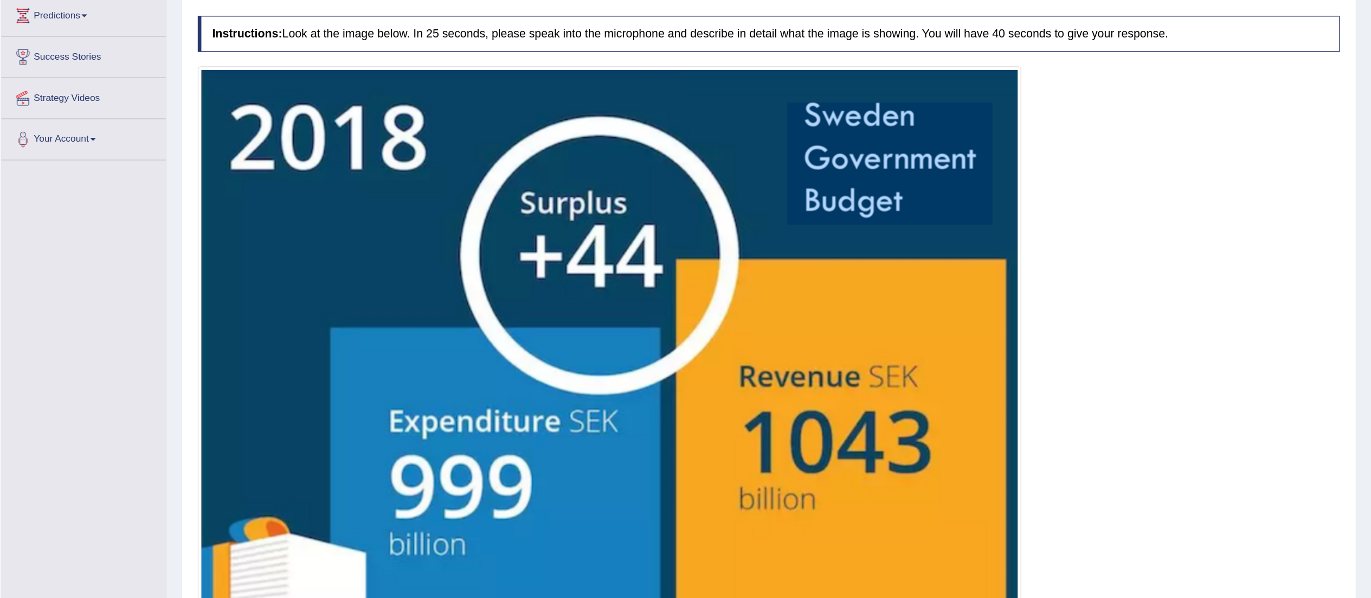
scroll to position [144, 0]
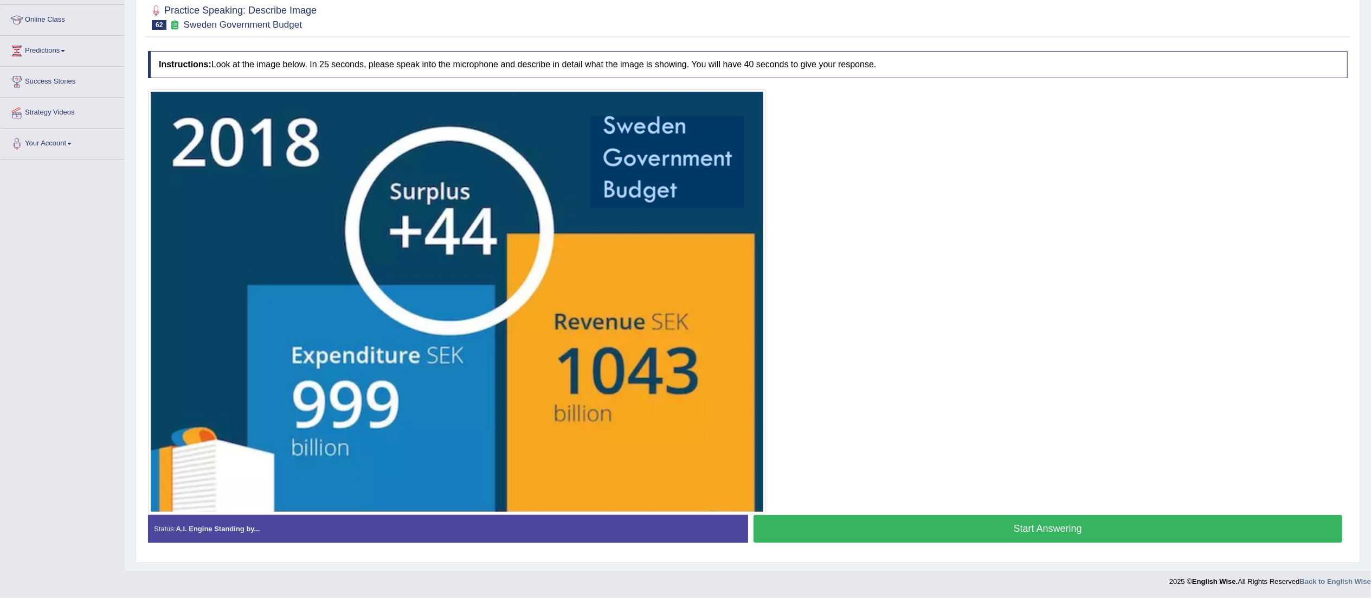
drag, startPoint x: 740, startPoint y: 1, endPoint x: 900, endPoint y: 303, distance: 342.1
click at [761, 303] on div at bounding box center [748, 301] width 1200 height 425
click at [761, 331] on button "Start Answering" at bounding box center [1048, 529] width 589 height 28
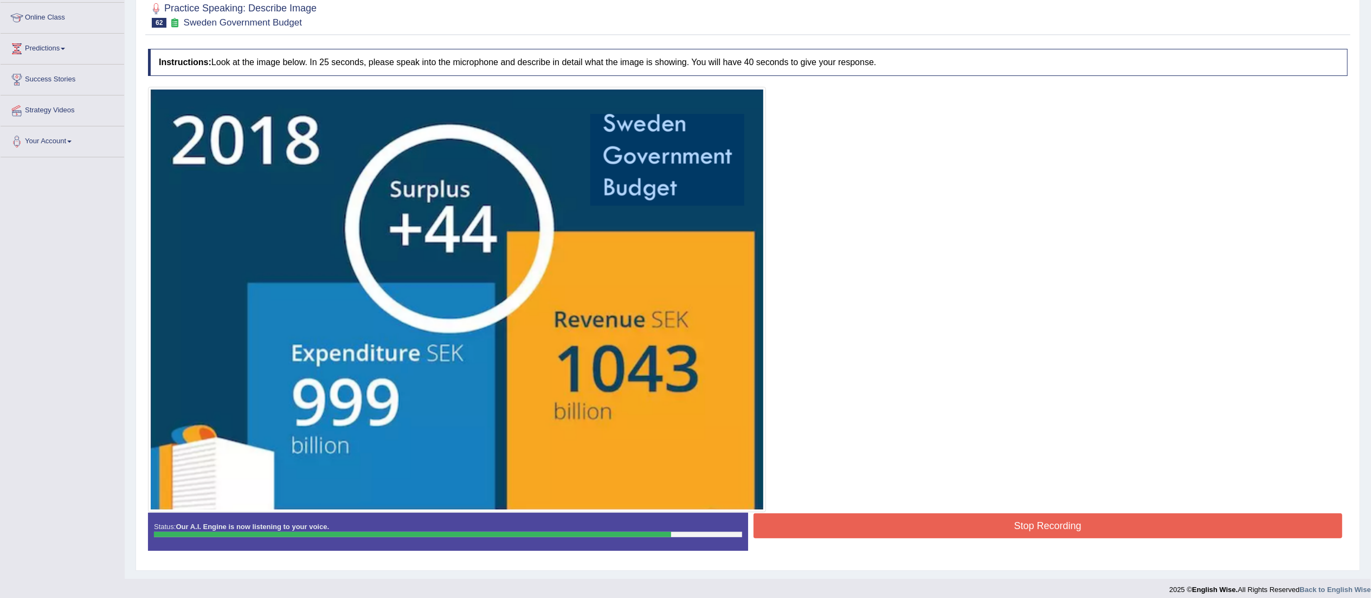
click at [761, 331] on button "Stop Recording" at bounding box center [1048, 525] width 589 height 25
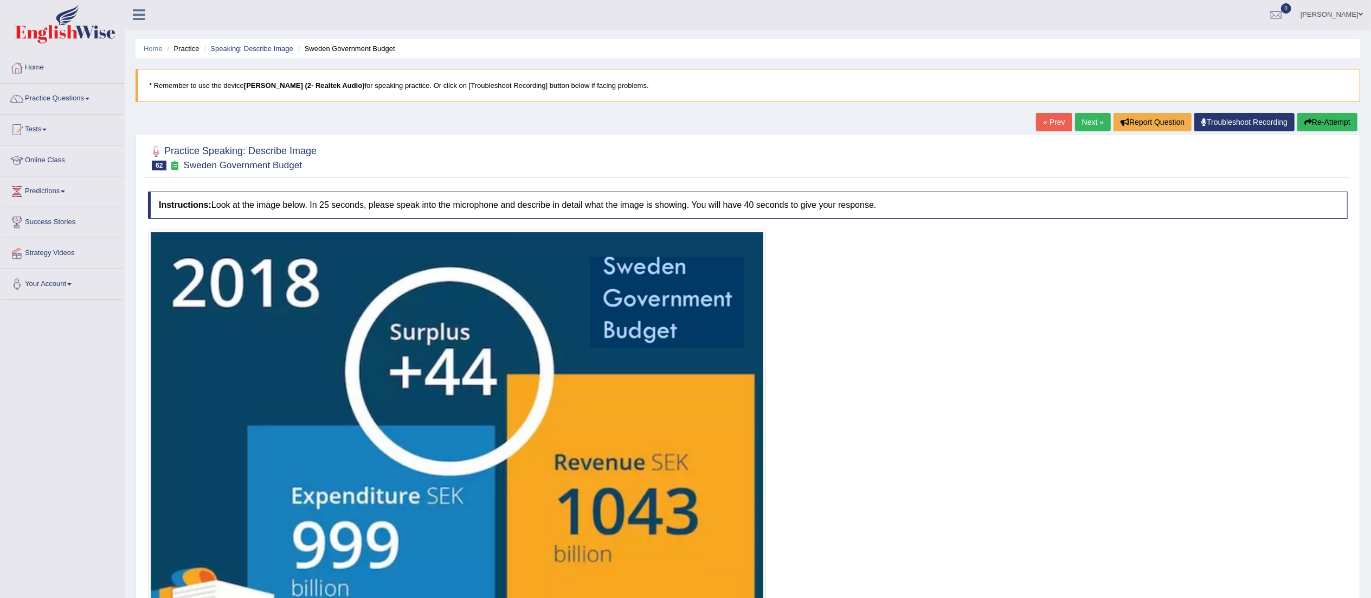
scroll to position [0, 0]
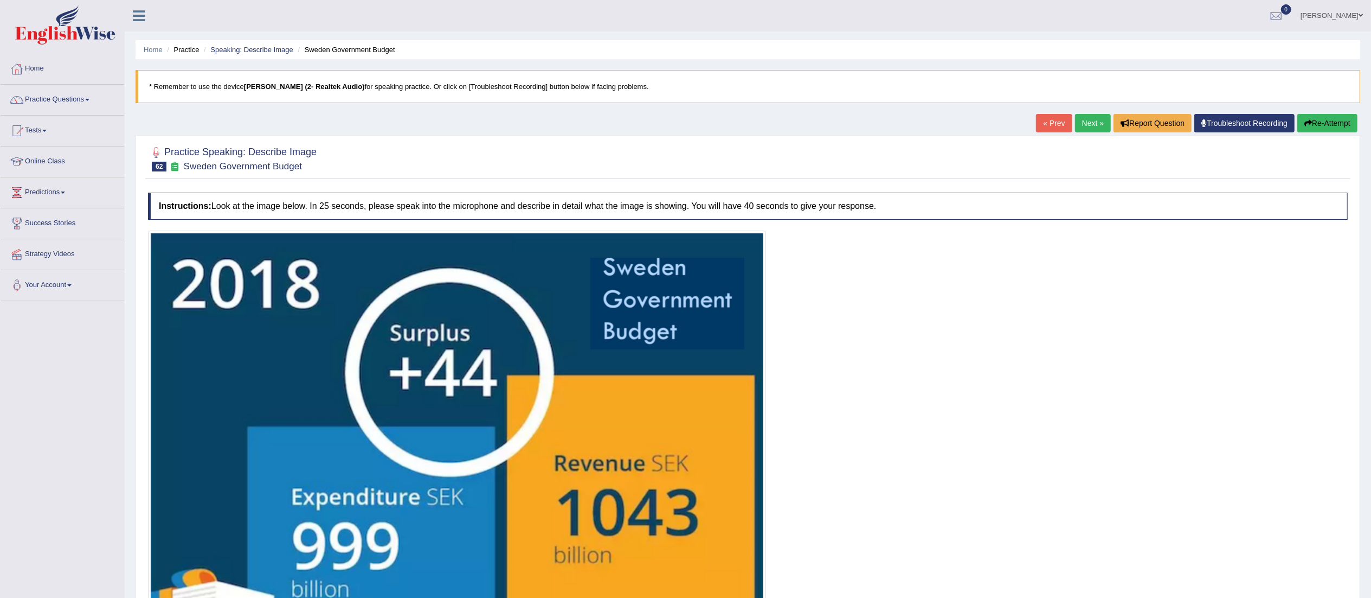
click at [761, 124] on link "Next »" at bounding box center [1093, 123] width 36 height 18
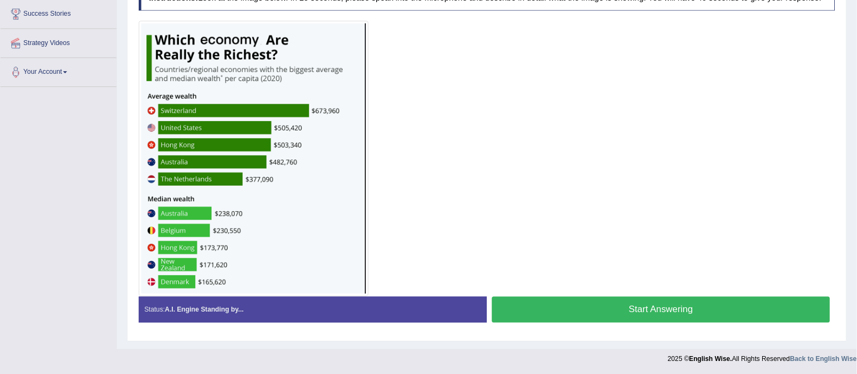
scroll to position [208, 0]
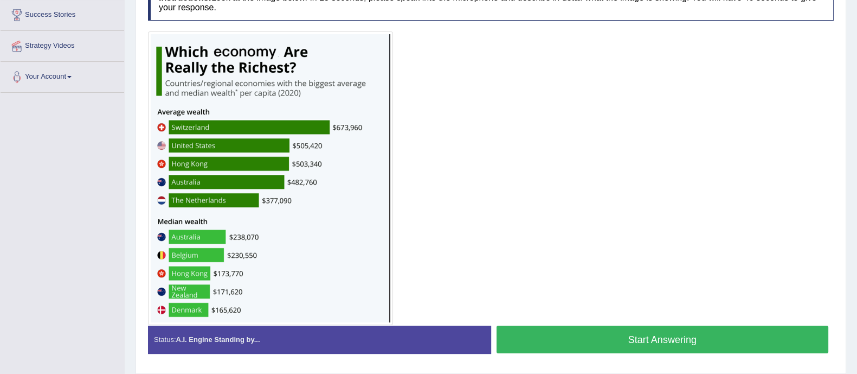
drag, startPoint x: 925, startPoint y: 5, endPoint x: 502, endPoint y: 221, distance: 474.4
click at [502, 221] on div at bounding box center [491, 177] width 686 height 293
click at [576, 332] on button "Start Answering" at bounding box center [663, 339] width 332 height 28
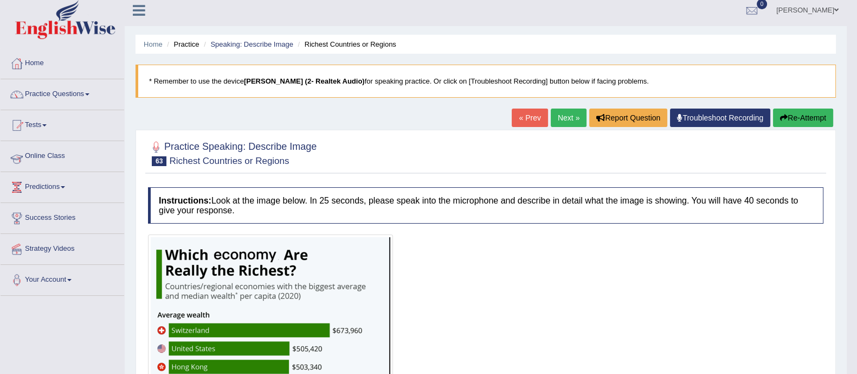
scroll to position [0, 0]
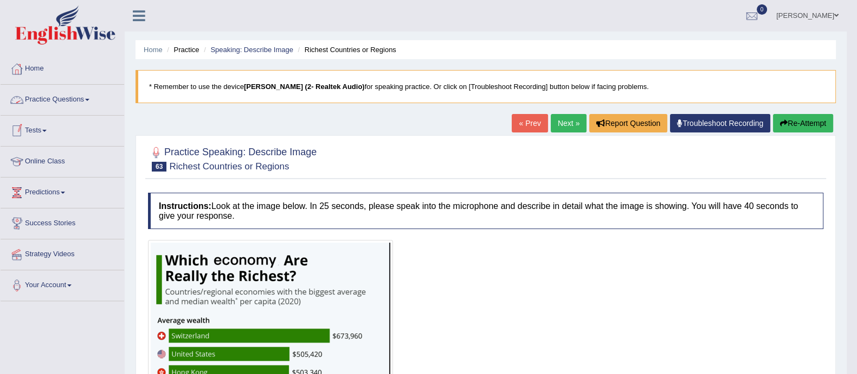
click at [74, 97] on link "Practice Questions" at bounding box center [63, 98] width 124 height 27
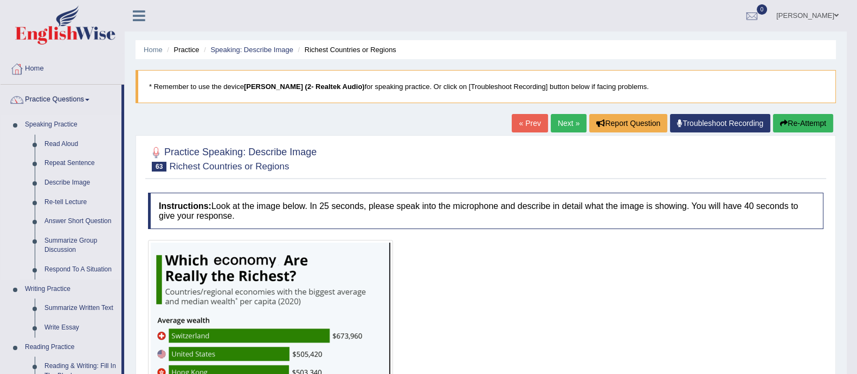
scroll to position [67, 0]
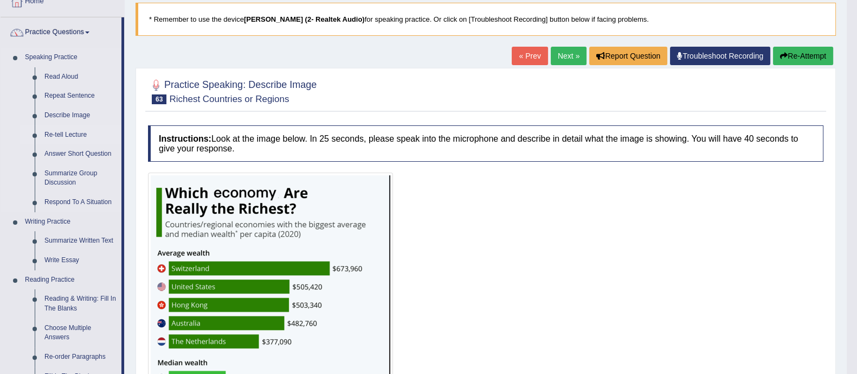
click at [69, 132] on link "Re-tell Lecture" at bounding box center [81, 135] width 82 height 20
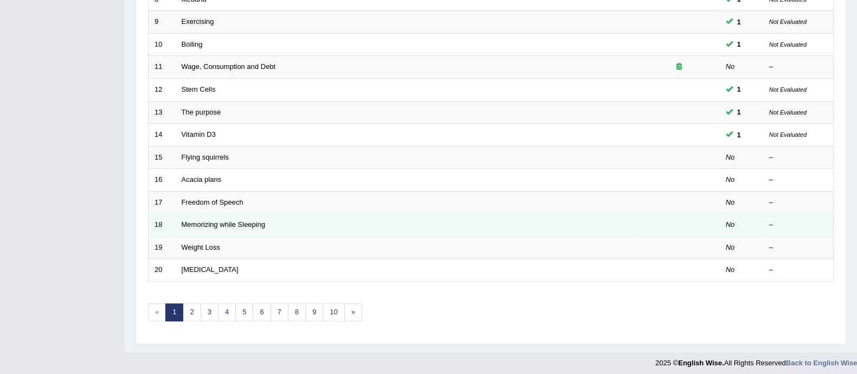
scroll to position [342, 0]
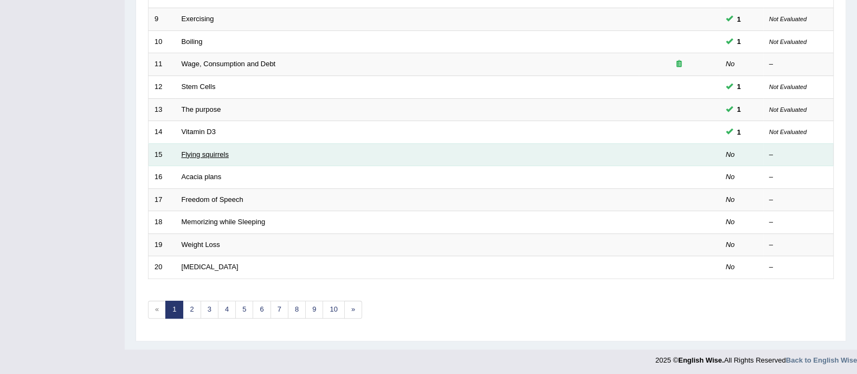
click at [199, 150] on link "Flying squirrels" at bounding box center [205, 154] width 47 height 8
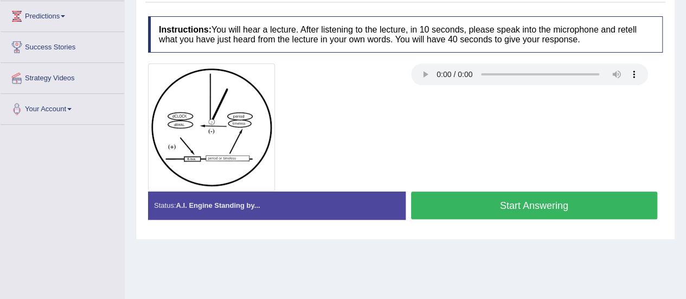
scroll to position [122, 0]
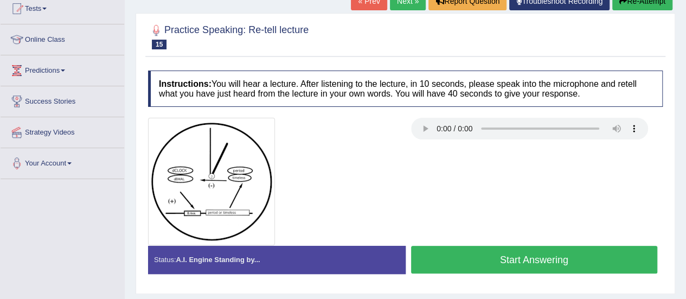
click at [534, 260] on button "Start Answering" at bounding box center [534, 260] width 247 height 28
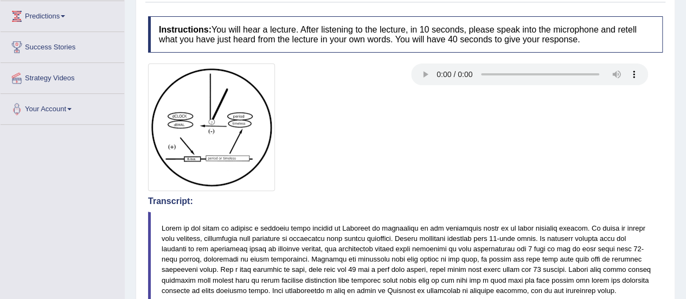
scroll to position [68, 0]
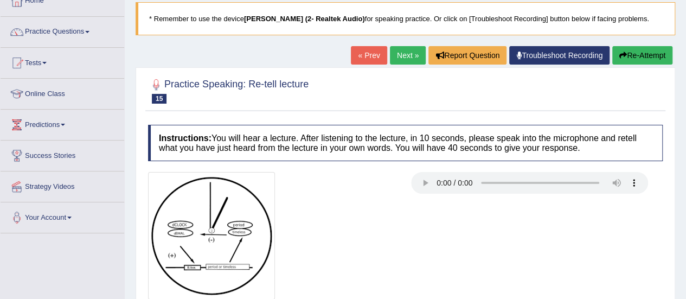
click at [649, 53] on button "Re-Attempt" at bounding box center [642, 55] width 60 height 18
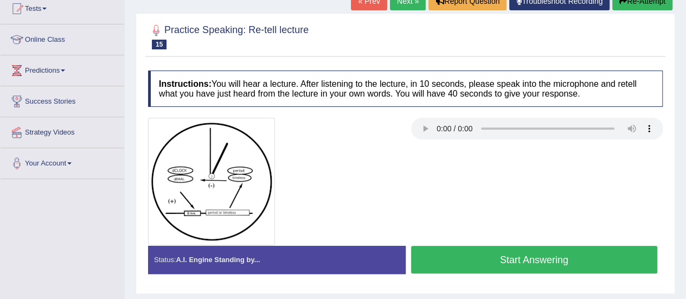
scroll to position [122, 0]
click at [518, 258] on button "Start Answering" at bounding box center [534, 260] width 247 height 28
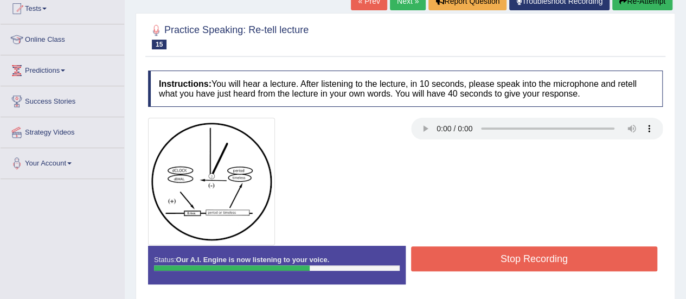
click at [520, 259] on button "Stop Recording" at bounding box center [534, 258] width 247 height 25
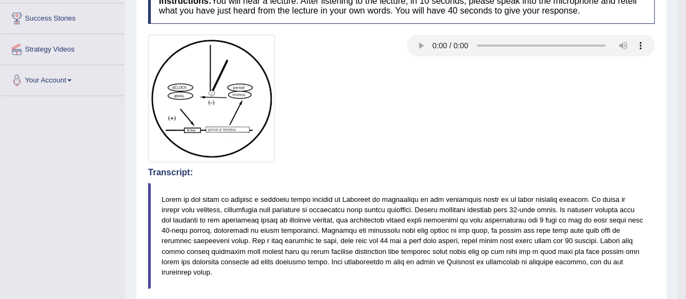
scroll to position [97, 0]
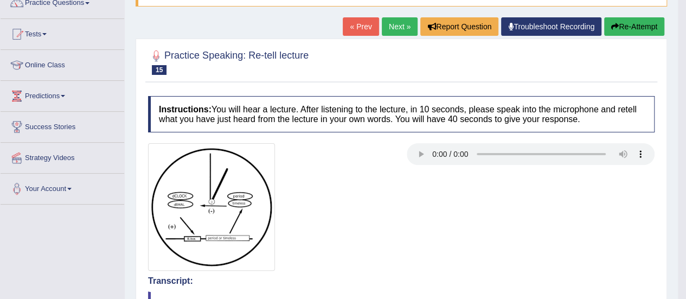
click at [652, 26] on button "Re-Attempt" at bounding box center [634, 26] width 60 height 18
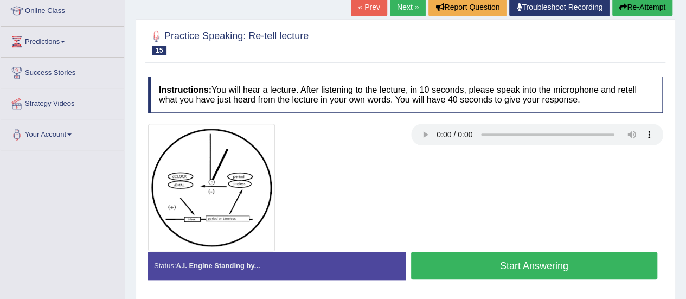
scroll to position [205, 0]
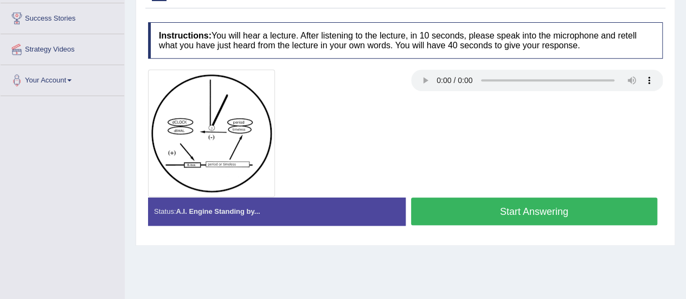
click at [479, 207] on button "Start Answering" at bounding box center [534, 211] width 247 height 28
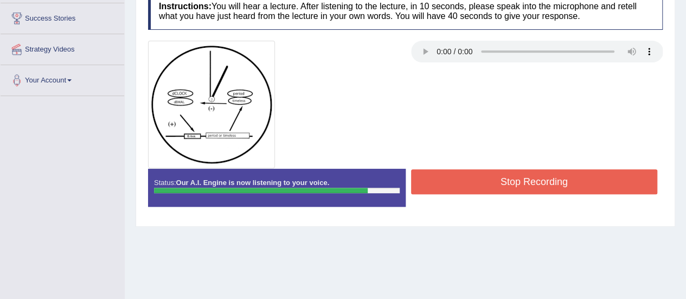
click at [485, 185] on button "Stop Recording" at bounding box center [534, 181] width 247 height 25
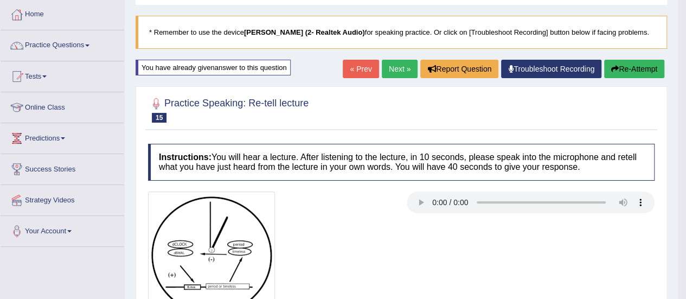
scroll to position [108, 0]
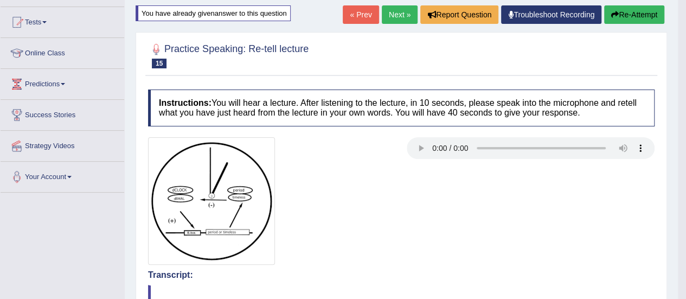
click at [626, 20] on button "Re-Attempt" at bounding box center [634, 14] width 60 height 18
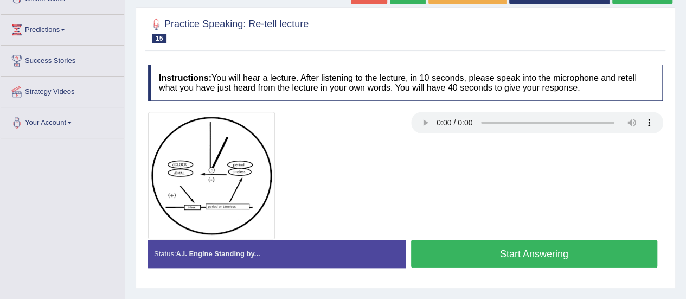
scroll to position [217, 0]
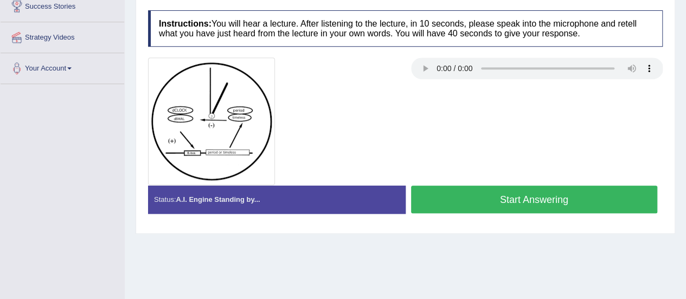
click at [520, 189] on button "Start Answering" at bounding box center [534, 199] width 247 height 28
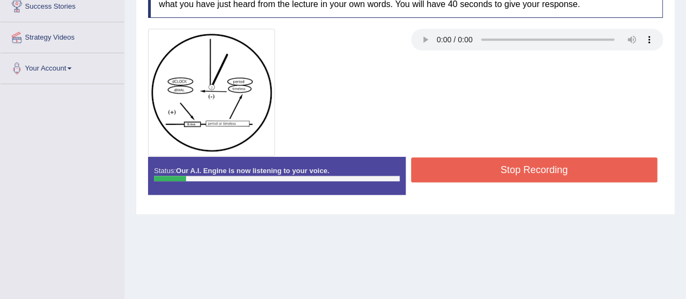
click at [503, 164] on button "Stop Recording" at bounding box center [534, 169] width 247 height 25
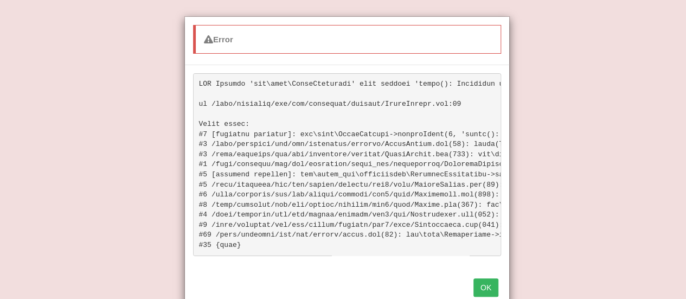
scroll to position [4, 0]
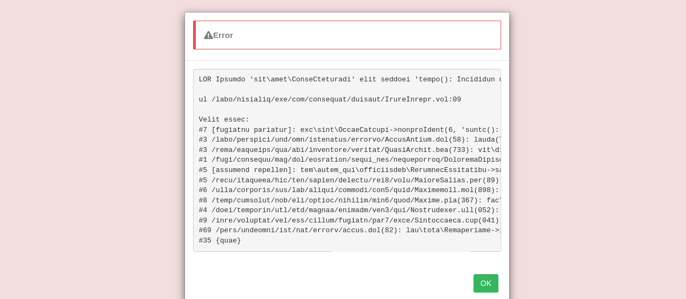
click at [482, 288] on button "OK" at bounding box center [485, 283] width 25 height 18
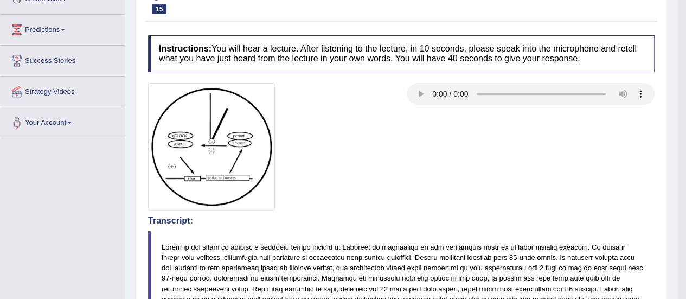
scroll to position [54, 0]
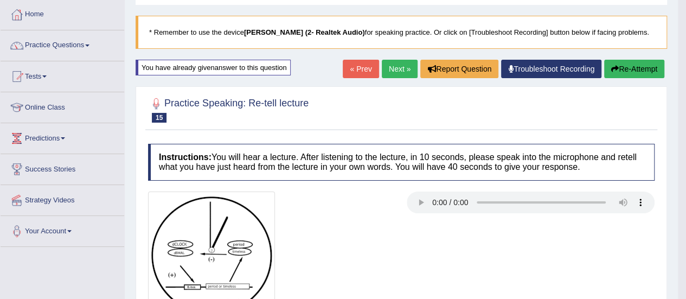
click at [628, 68] on button "Re-Attempt" at bounding box center [634, 69] width 60 height 18
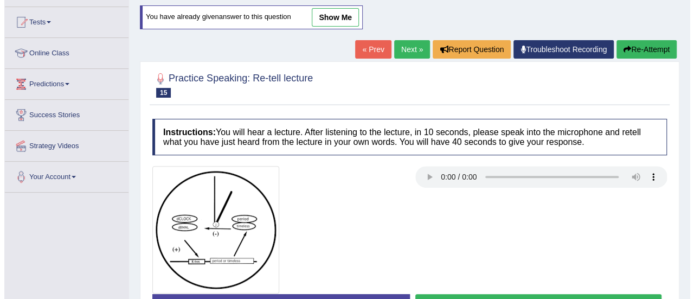
scroll to position [163, 0]
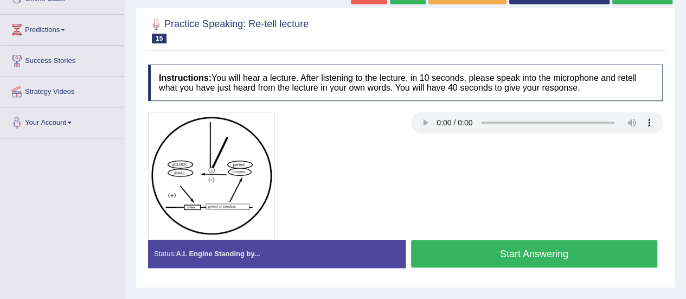
click at [495, 245] on button "Start Answering" at bounding box center [534, 254] width 247 height 28
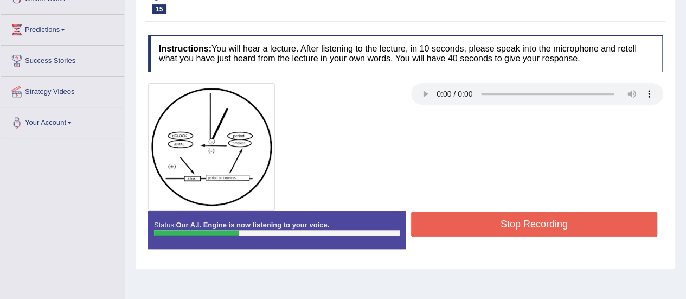
click at [498, 225] on button "Stop Recording" at bounding box center [534, 223] width 247 height 25
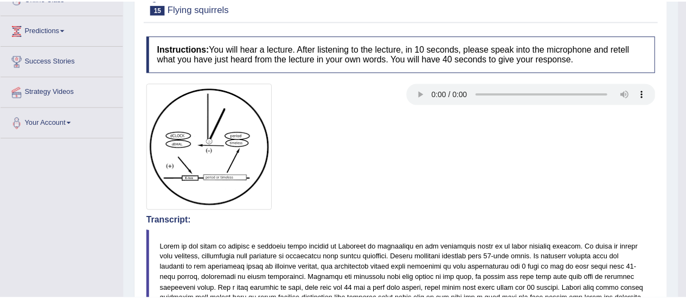
scroll to position [108, 0]
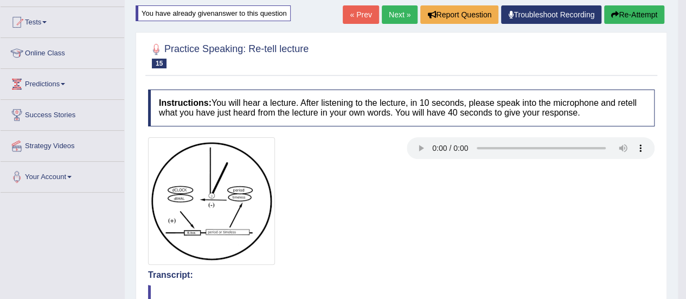
click at [633, 10] on button "Re-Attempt" at bounding box center [634, 14] width 60 height 18
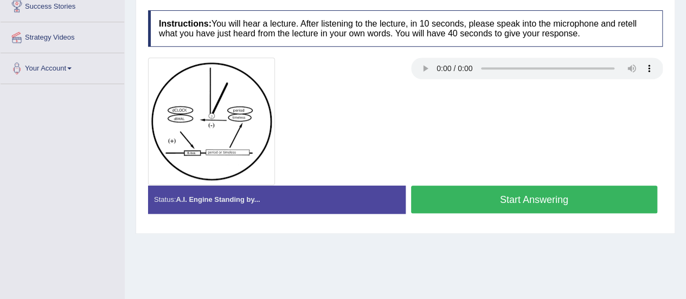
scroll to position [217, 0]
click at [533, 197] on button "Start Answering" at bounding box center [534, 199] width 247 height 28
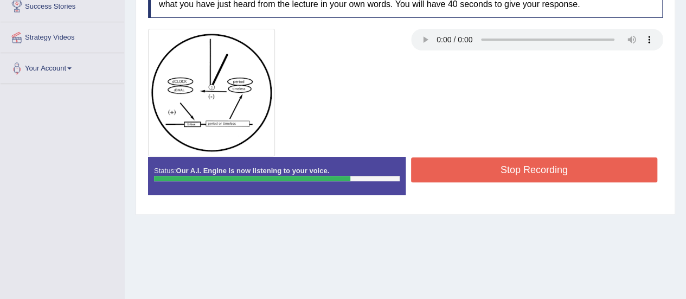
click at [487, 164] on button "Stop Recording" at bounding box center [534, 169] width 247 height 25
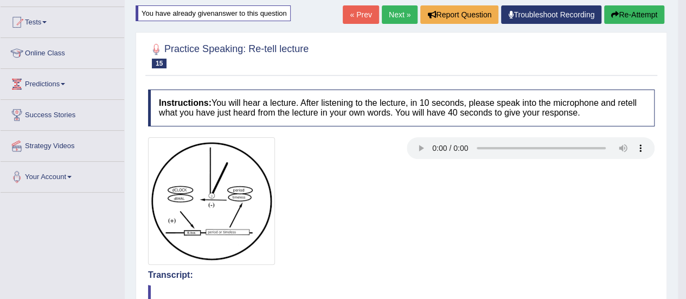
scroll to position [54, 0]
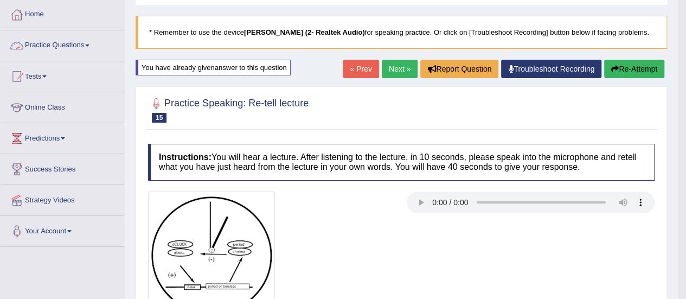
click at [77, 46] on link "Practice Questions" at bounding box center [63, 43] width 124 height 27
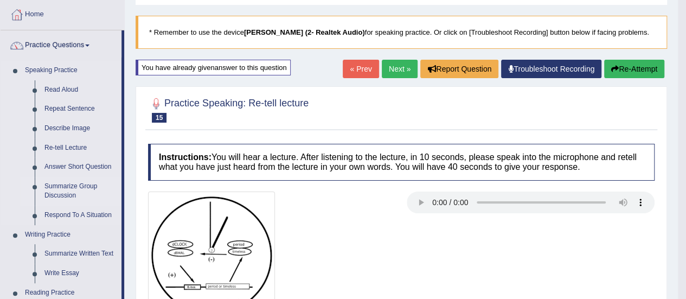
scroll to position [108, 0]
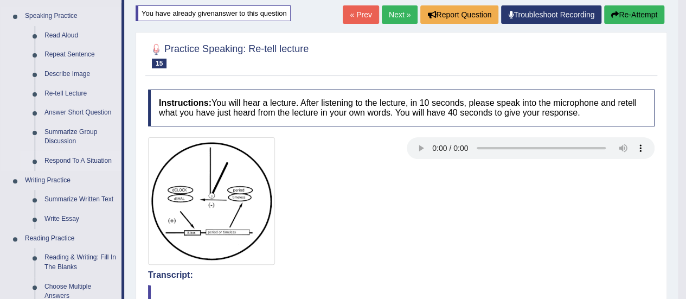
click at [76, 163] on link "Respond To A Situation" at bounding box center [81, 161] width 82 height 20
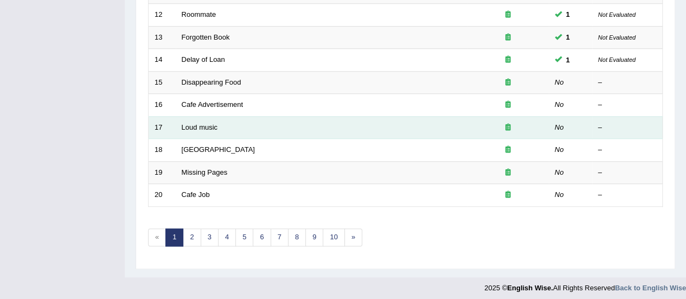
scroll to position [360, 0]
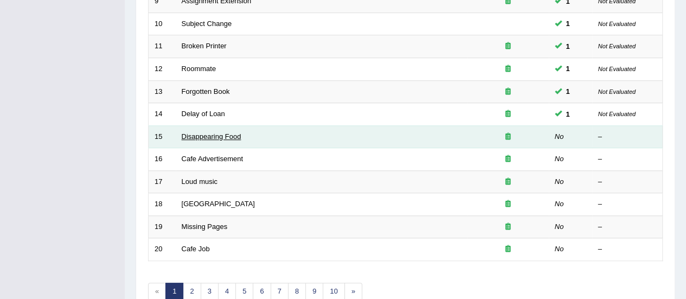
click at [220, 132] on link "Disappearing Food" at bounding box center [212, 136] width 60 height 8
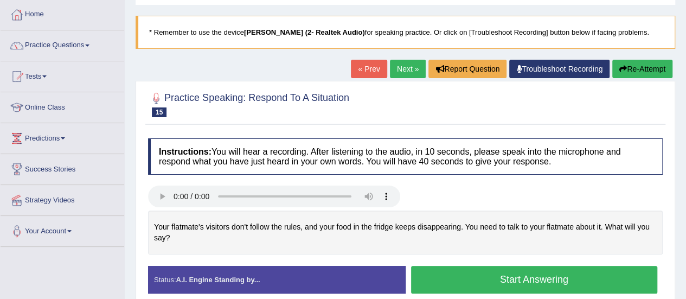
scroll to position [108, 0]
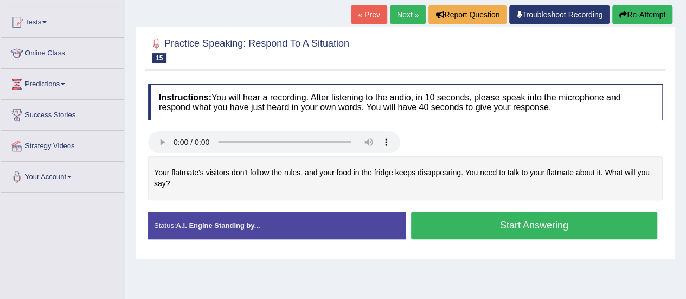
click at [501, 222] on button "Start Answering" at bounding box center [534, 225] width 247 height 28
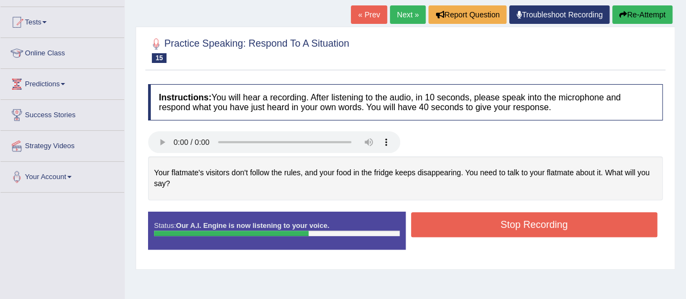
click at [502, 223] on button "Stop Recording" at bounding box center [534, 224] width 247 height 25
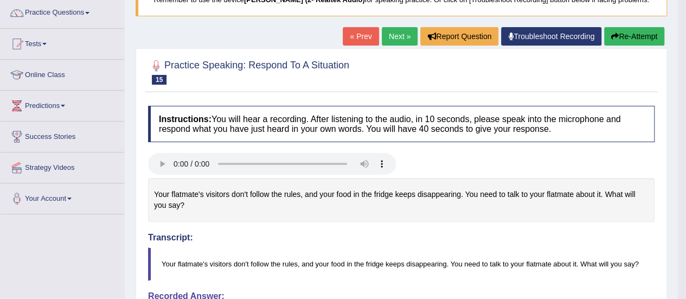
scroll to position [33, 0]
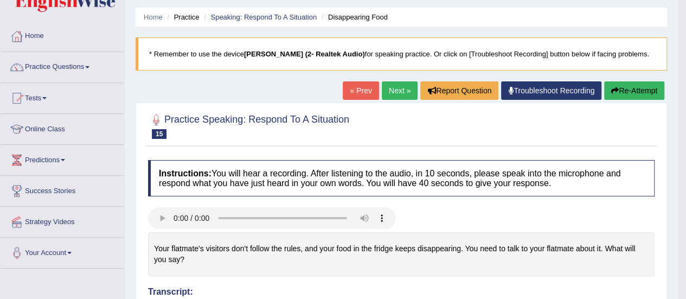
click at [400, 92] on link "Next »" at bounding box center [400, 90] width 36 height 18
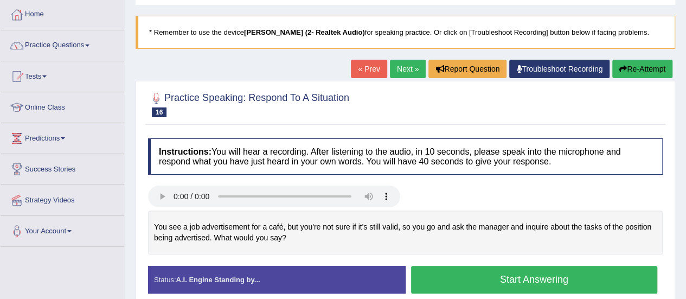
click at [517, 276] on button "Start Answering" at bounding box center [534, 280] width 247 height 28
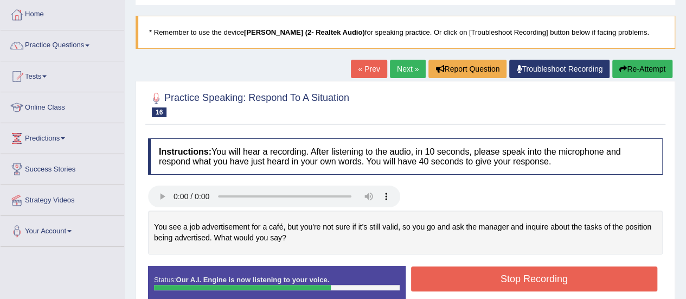
click at [517, 276] on button "Stop Recording" at bounding box center [534, 278] width 247 height 25
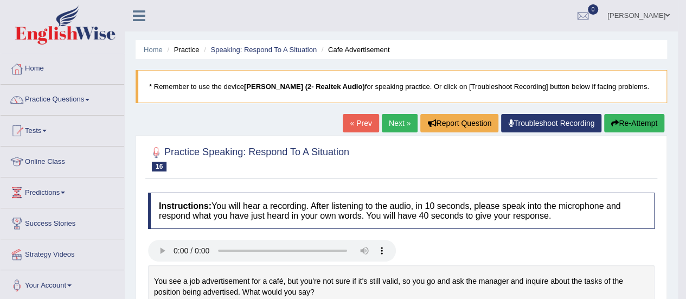
click at [396, 119] on link "Next »" at bounding box center [400, 123] width 36 height 18
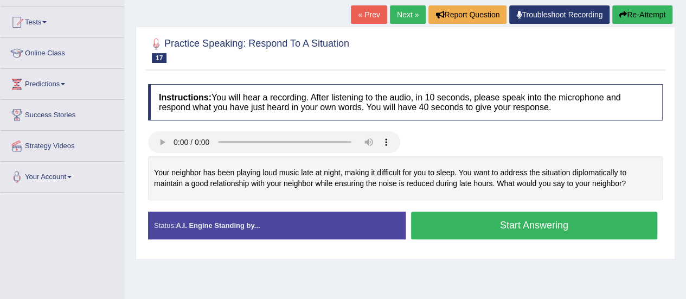
click at [426, 234] on button "Start Answering" at bounding box center [534, 225] width 247 height 28
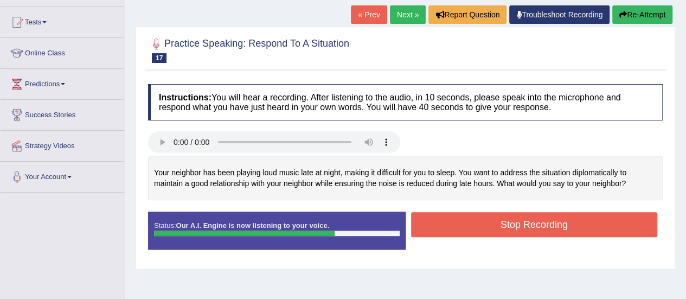
click at [441, 223] on button "Stop Recording" at bounding box center [534, 224] width 247 height 25
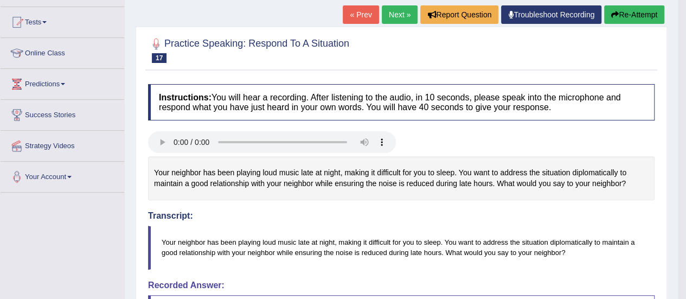
scroll to position [54, 0]
